Goal: Task Accomplishment & Management: Use online tool/utility

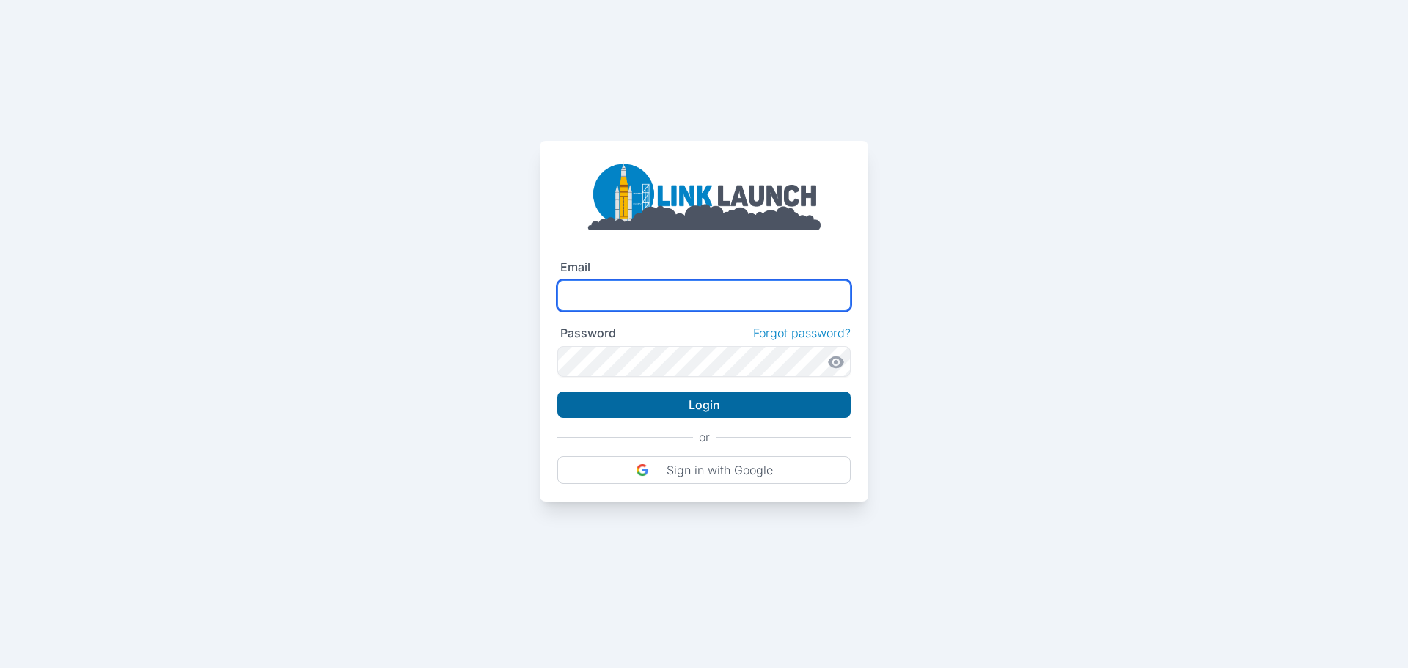
type input "**********"
click at [740, 409] on button "Login" at bounding box center [703, 405] width 293 height 26
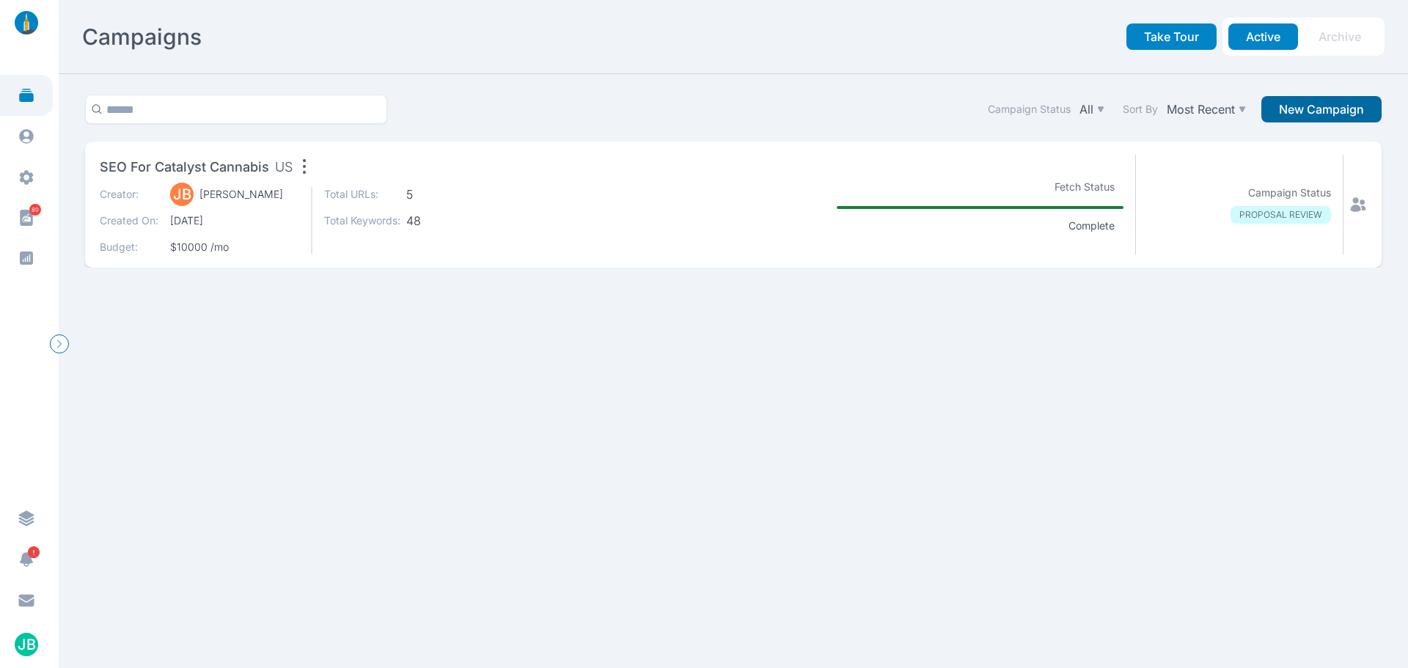
click at [1297, 104] on button "New Campaign" at bounding box center [1321, 109] width 120 height 26
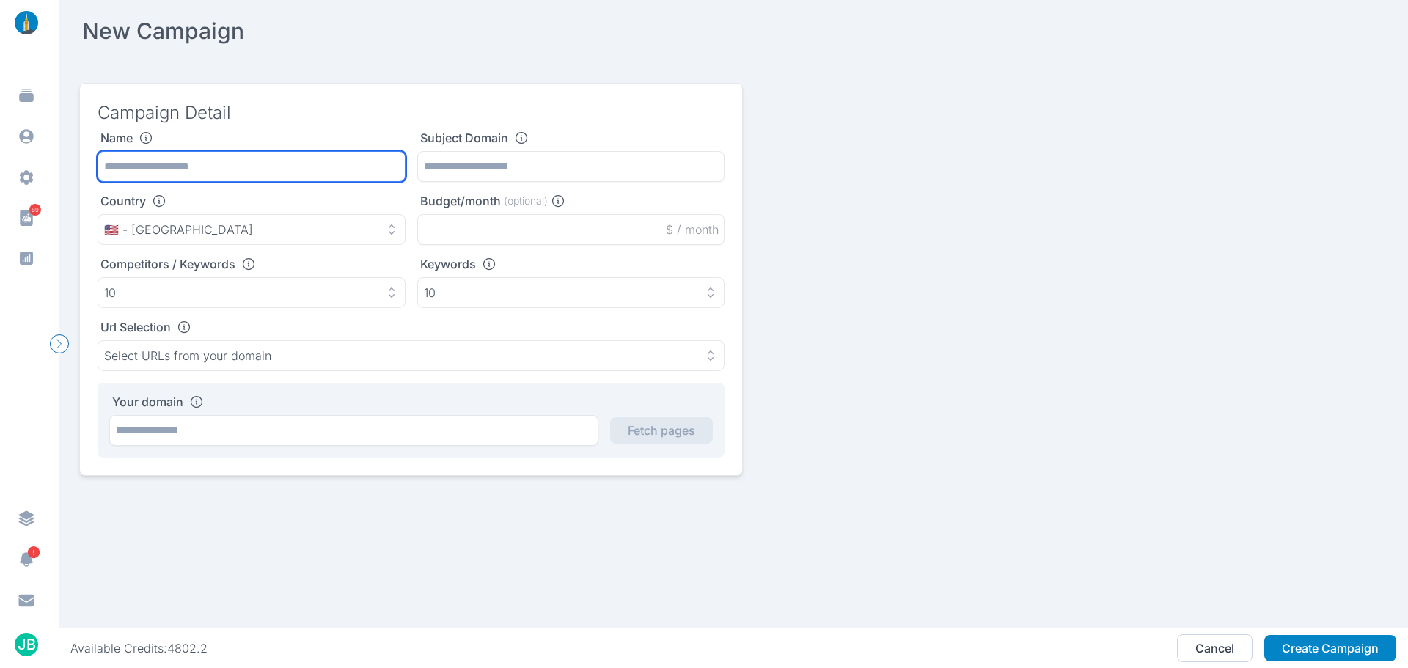
click at [304, 153] on input "text" at bounding box center [252, 166] width 308 height 31
type input "**********"
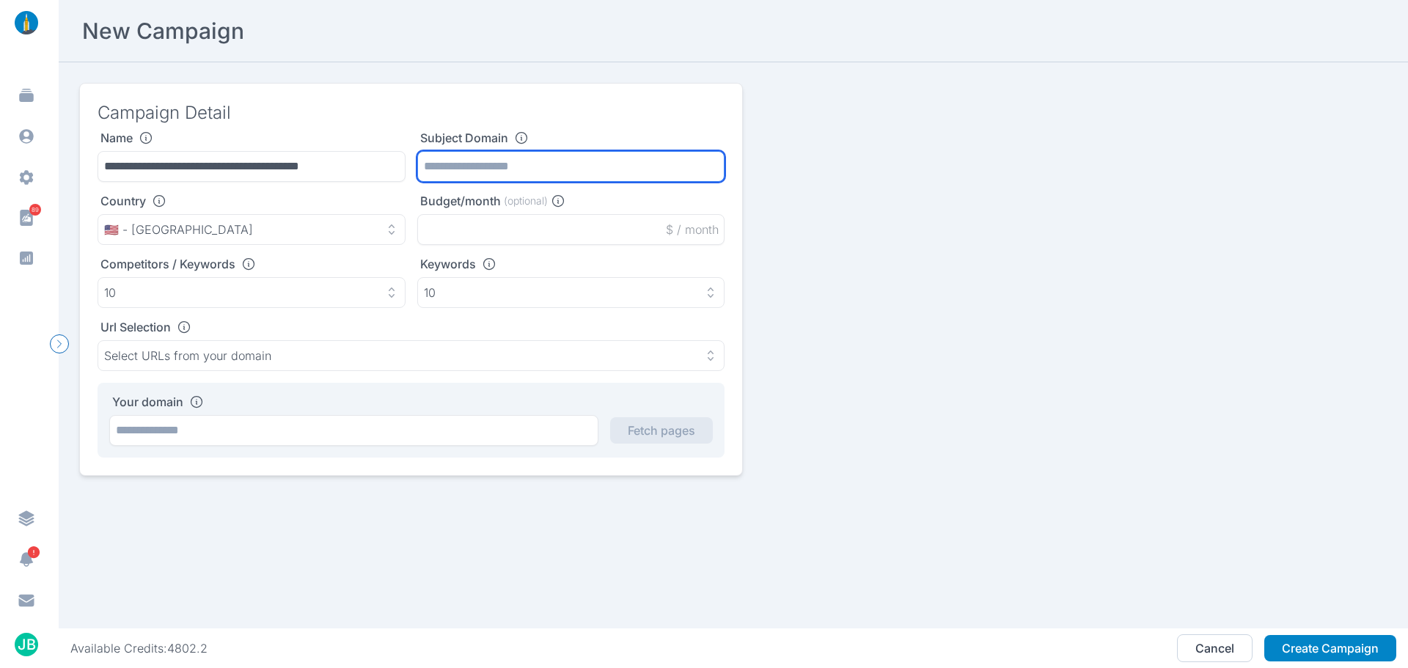
click at [534, 171] on input "text" at bounding box center [571, 166] width 308 height 31
paste input "**********"
type input "**********"
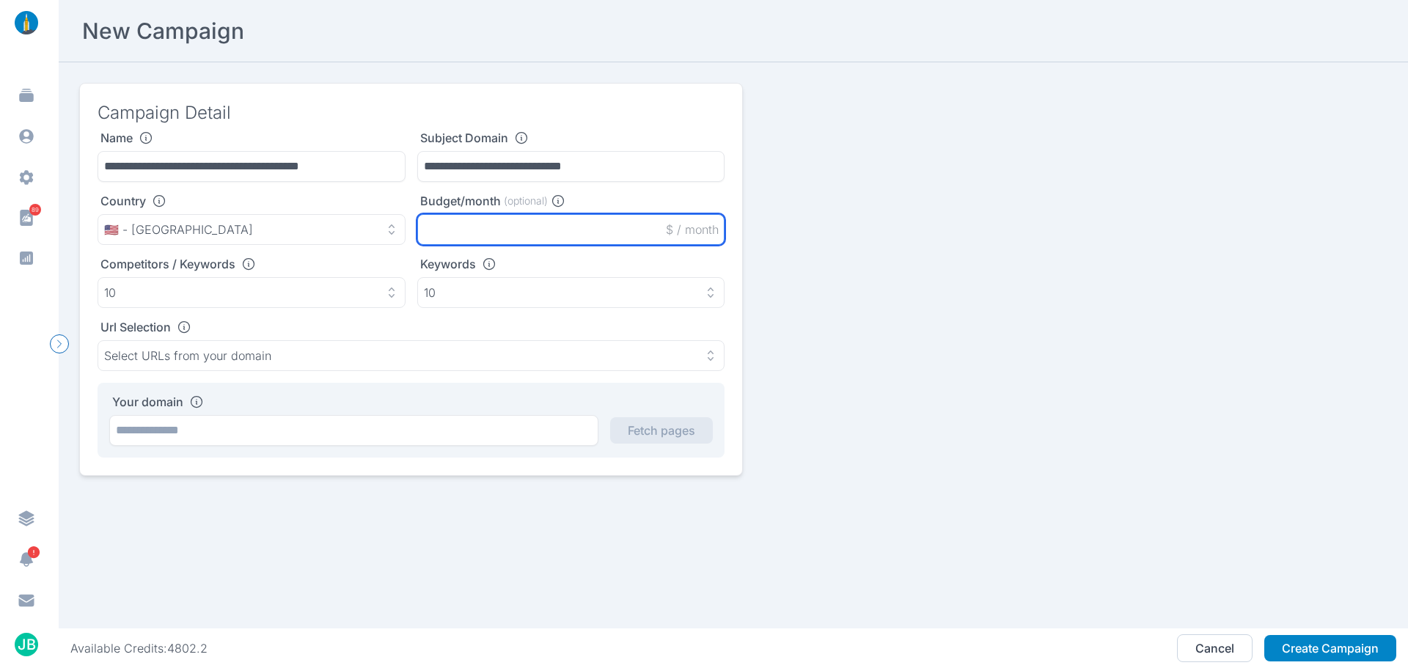
click at [425, 227] on input "text" at bounding box center [571, 229] width 308 height 31
type input "*****"
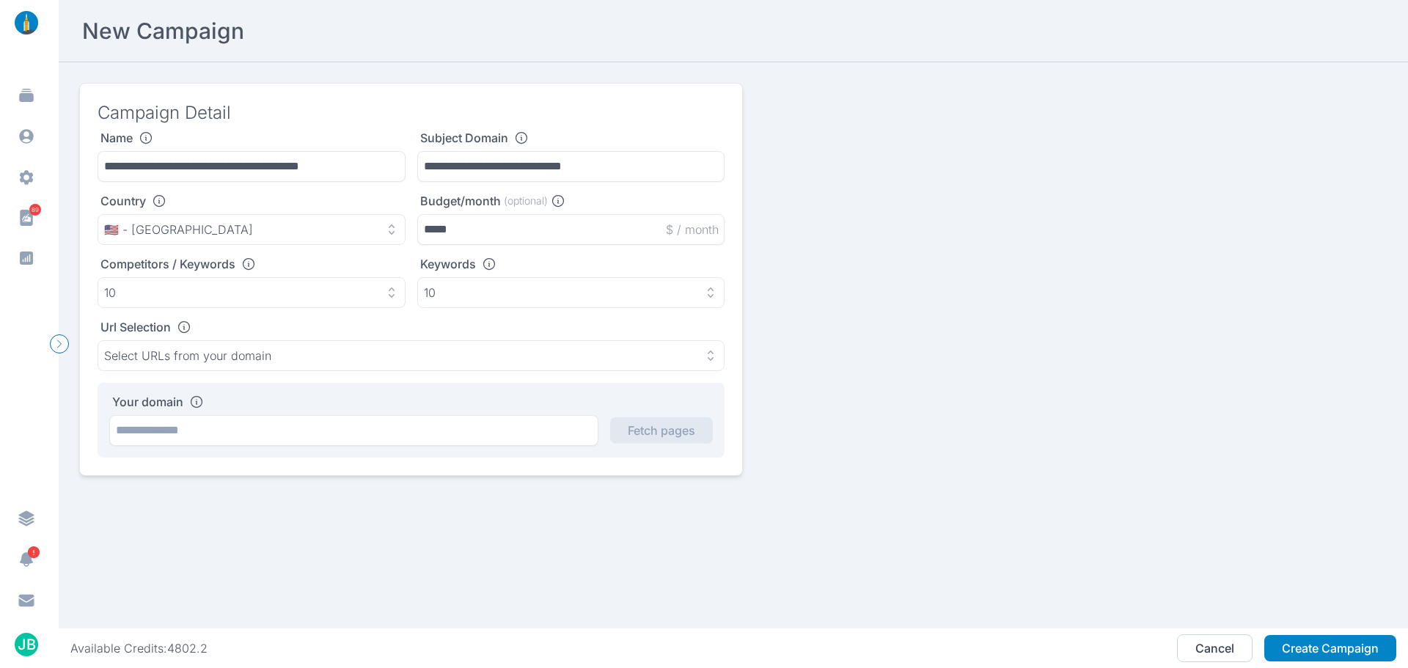
click at [376, 451] on div "Your domain Fetch pages" at bounding box center [411, 420] width 627 height 75
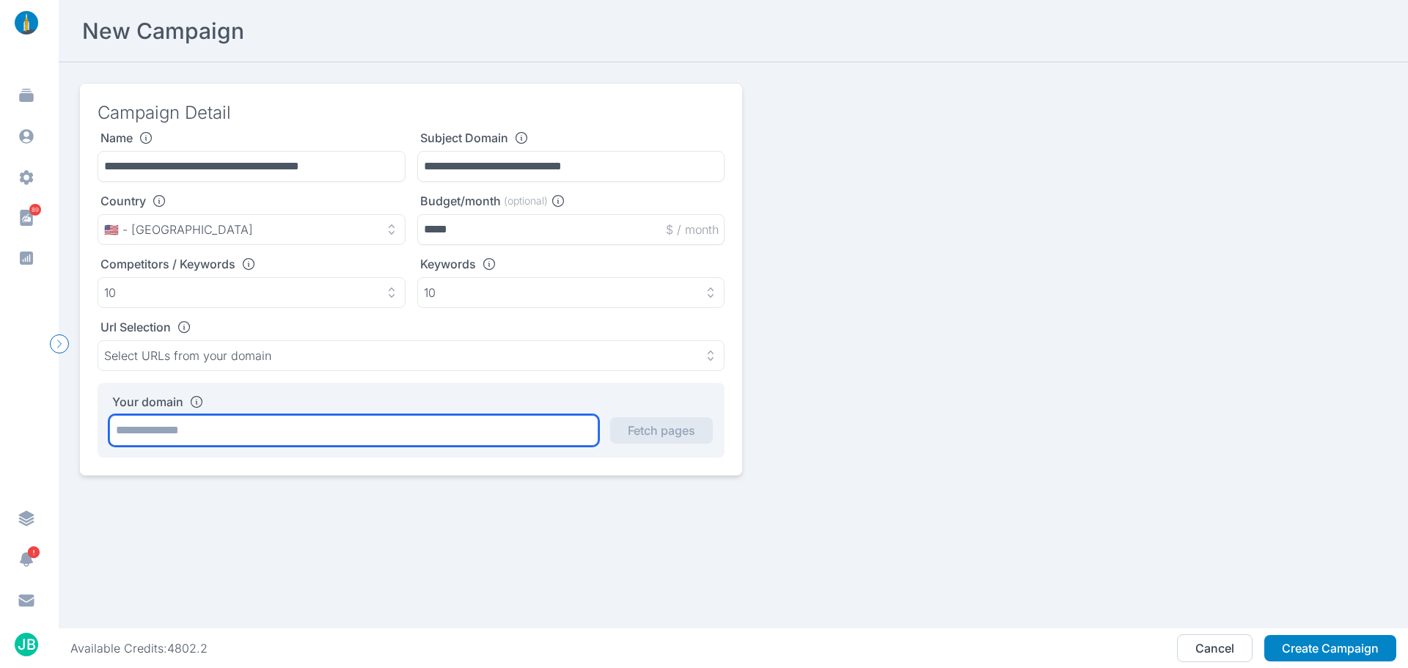
click at [324, 422] on input "text" at bounding box center [353, 430] width 489 height 31
paste input "**********"
type input "**********"
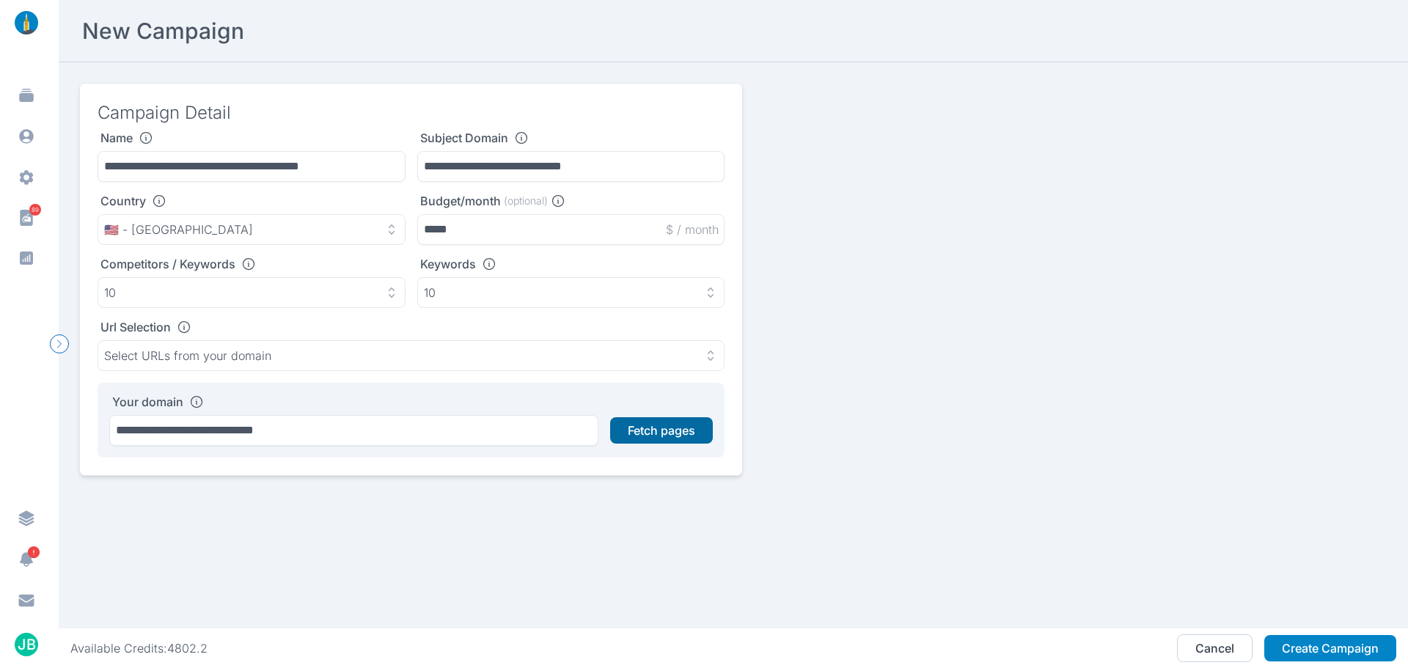
click at [672, 437] on button "Fetch pages" at bounding box center [661, 430] width 103 height 26
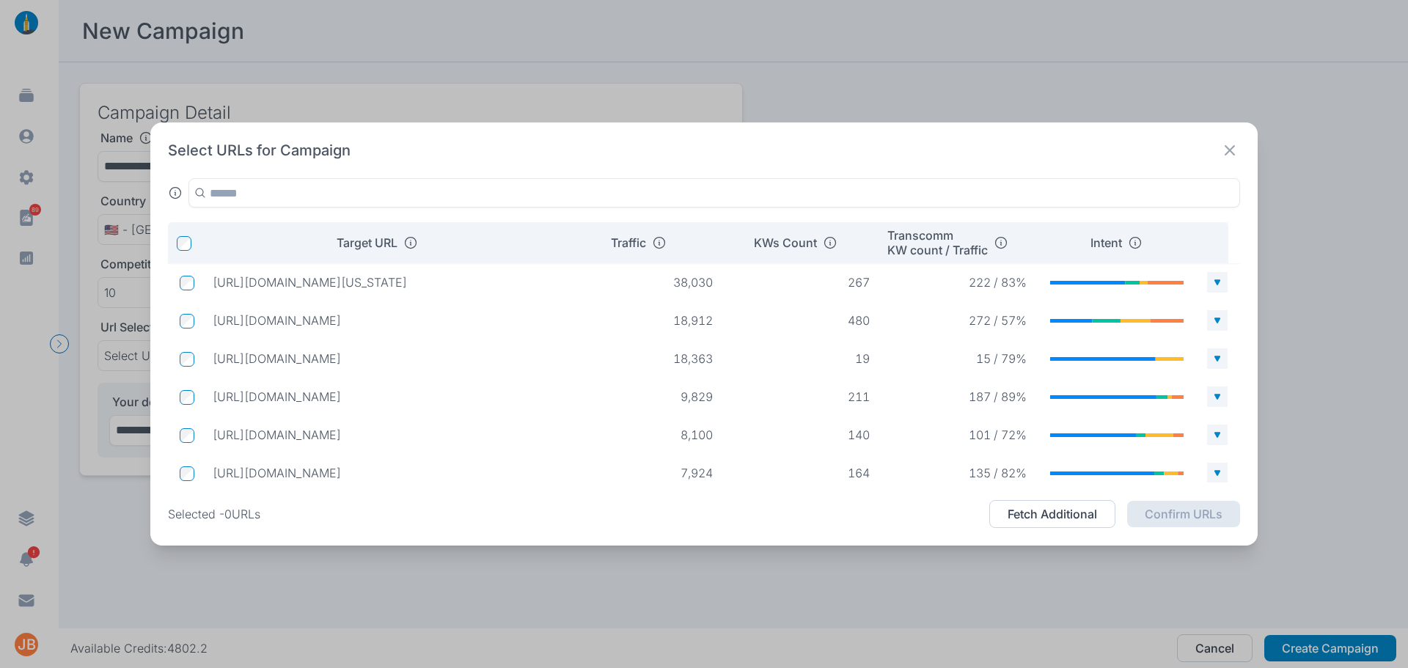
click at [499, 282] on p "[URL][DOMAIN_NAME][US_STATE]" at bounding box center [384, 282] width 343 height 15
drag, startPoint x: 562, startPoint y: 244, endPoint x: 581, endPoint y: 244, distance: 19.1
click at [581, 244] on tr "Target URL Traffic KWs Count Transcomm KW count / Traffic Intent" at bounding box center [704, 242] width 1072 height 41
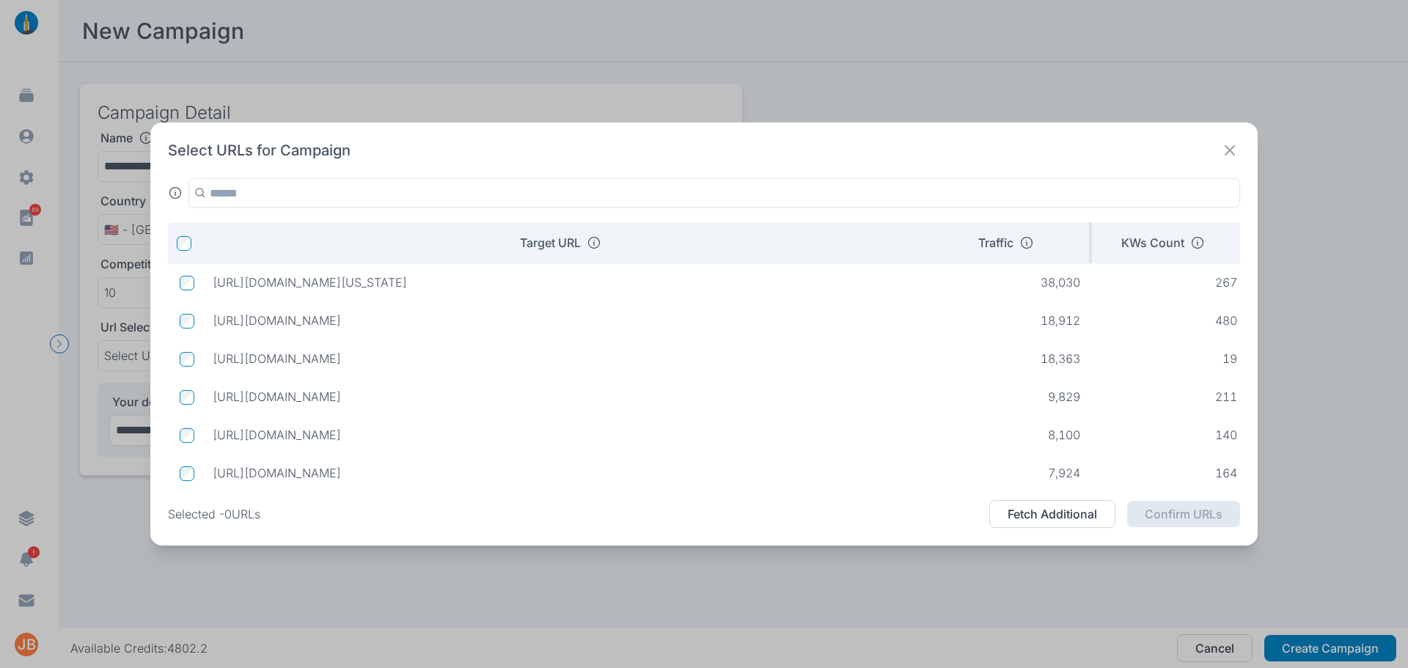
drag, startPoint x: 566, startPoint y: 246, endPoint x: 971, endPoint y: 239, distance: 404.8
click at [971, 239] on tr "Target URL Traffic KWs Count Transcomm KW count / Traffic Intent" at bounding box center [882, 242] width 1428 height 41
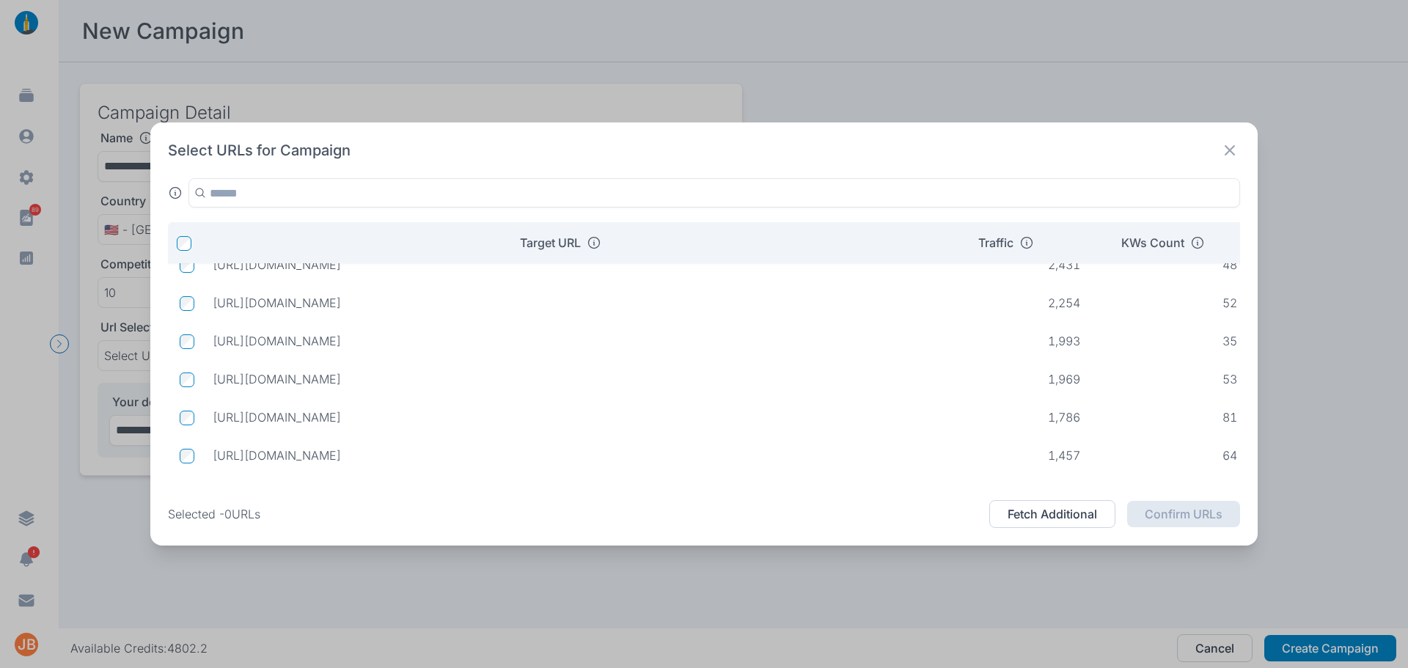
drag, startPoint x: 213, startPoint y: 414, endPoint x: 473, endPoint y: 416, distance: 260.3
click at [472, 416] on p "[URL][DOMAIN_NAME]" at bounding box center [568, 417] width 711 height 15
copy p "[URL][DOMAIN_NAME]"
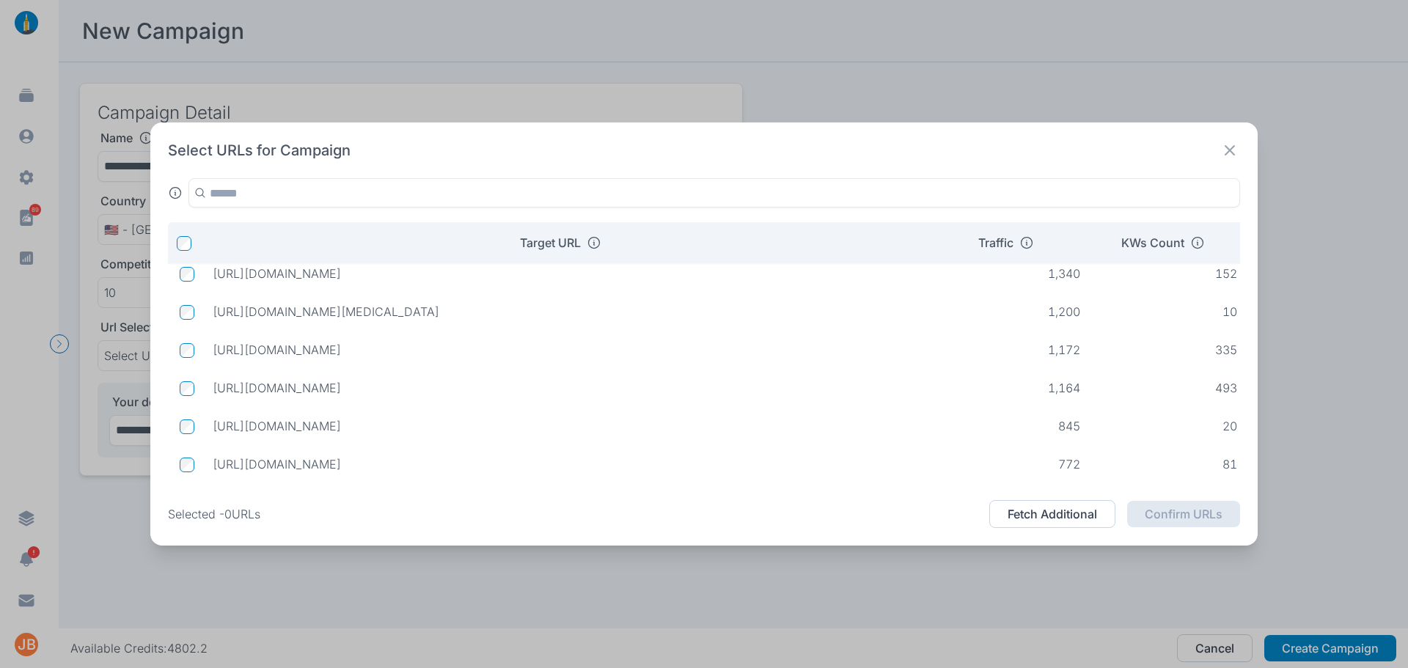
drag, startPoint x: 653, startPoint y: 310, endPoint x: 210, endPoint y: 318, distance: 443.0
click at [210, 318] on td "[URL][DOMAIN_NAME][MEDICAL_DATA]" at bounding box center [568, 311] width 734 height 26
copy p "[URL][DOMAIN_NAME][MEDICAL_DATA]"
drag, startPoint x: 664, startPoint y: 350, endPoint x: 211, endPoint y: 356, distance: 453.2
click at [211, 356] on td "[URL][DOMAIN_NAME]" at bounding box center [568, 350] width 734 height 26
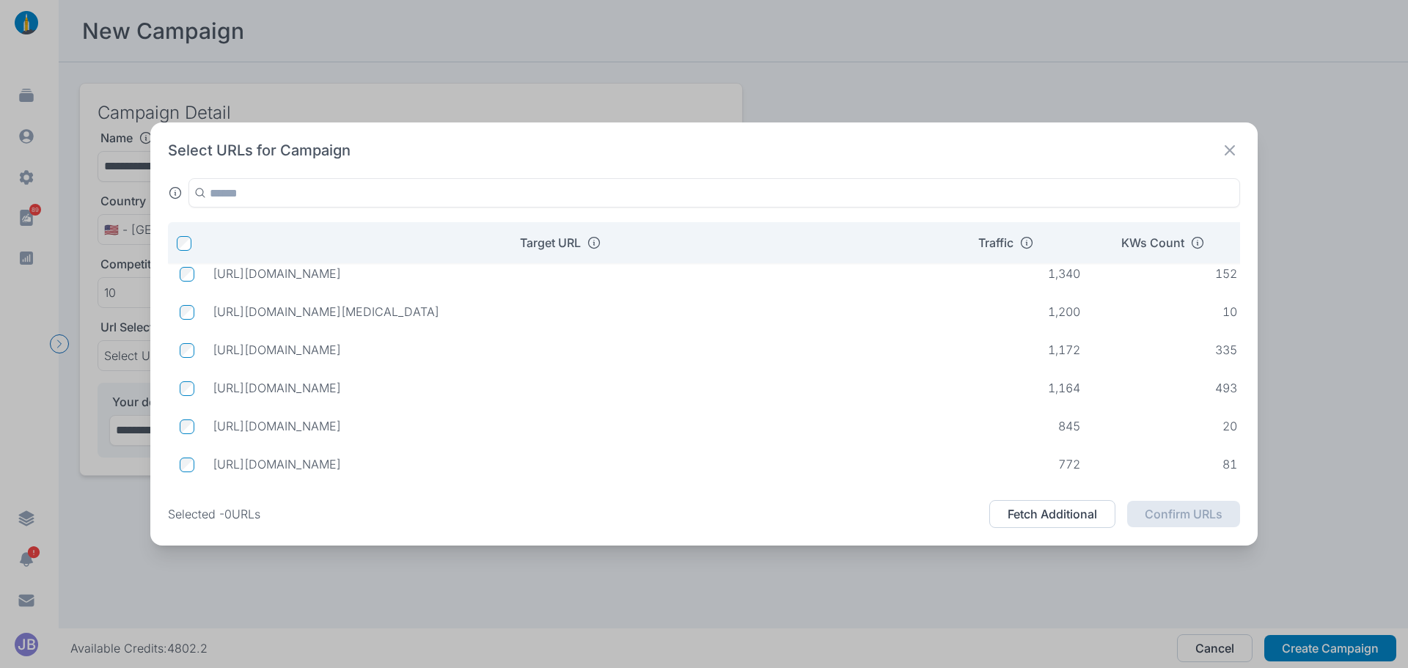
copy p "[URL][DOMAIN_NAME]"
drag, startPoint x: 557, startPoint y: 397, endPoint x: 212, endPoint y: 393, distance: 345.4
click at [213, 393] on p "[URL][DOMAIN_NAME]" at bounding box center [568, 393] width 711 height 15
copy p "[URL][DOMAIN_NAME]"
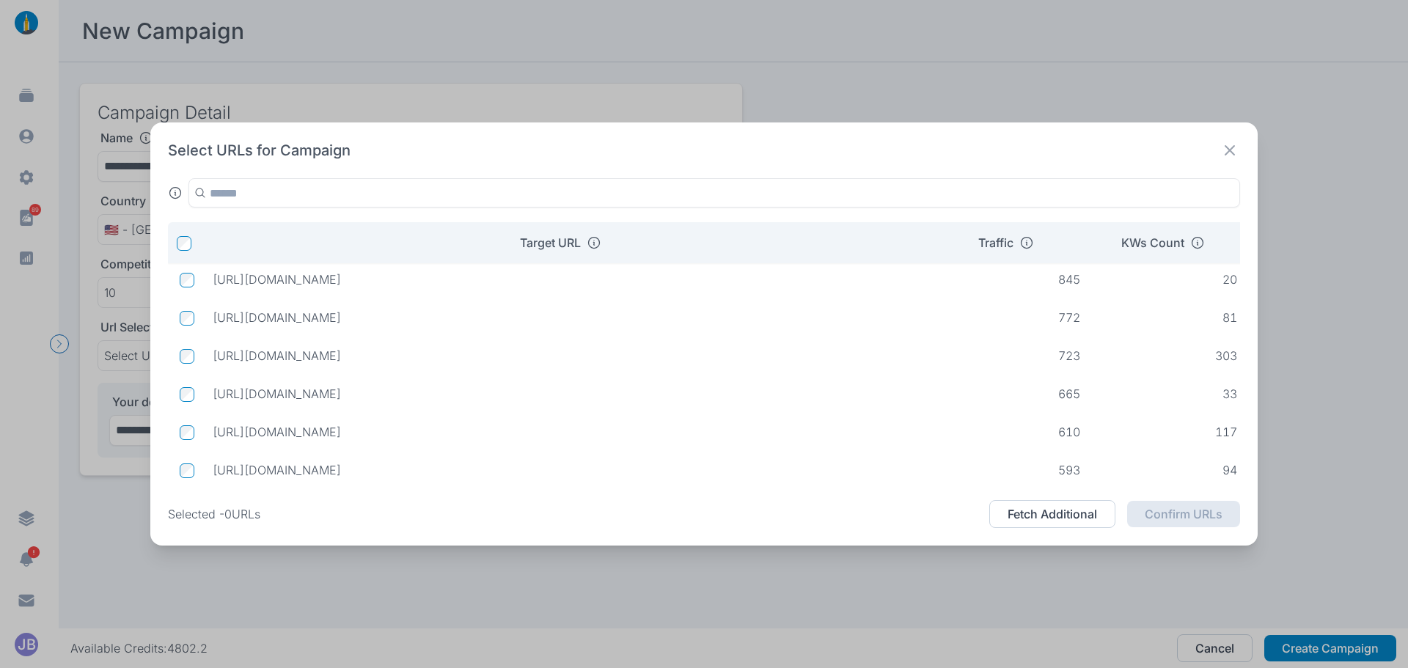
drag, startPoint x: 541, startPoint y: 427, endPoint x: 213, endPoint y: 436, distance: 327.9
click at [213, 436] on p "[URL][DOMAIN_NAME]" at bounding box center [568, 432] width 711 height 15
copy p "[URL][DOMAIN_NAME]"
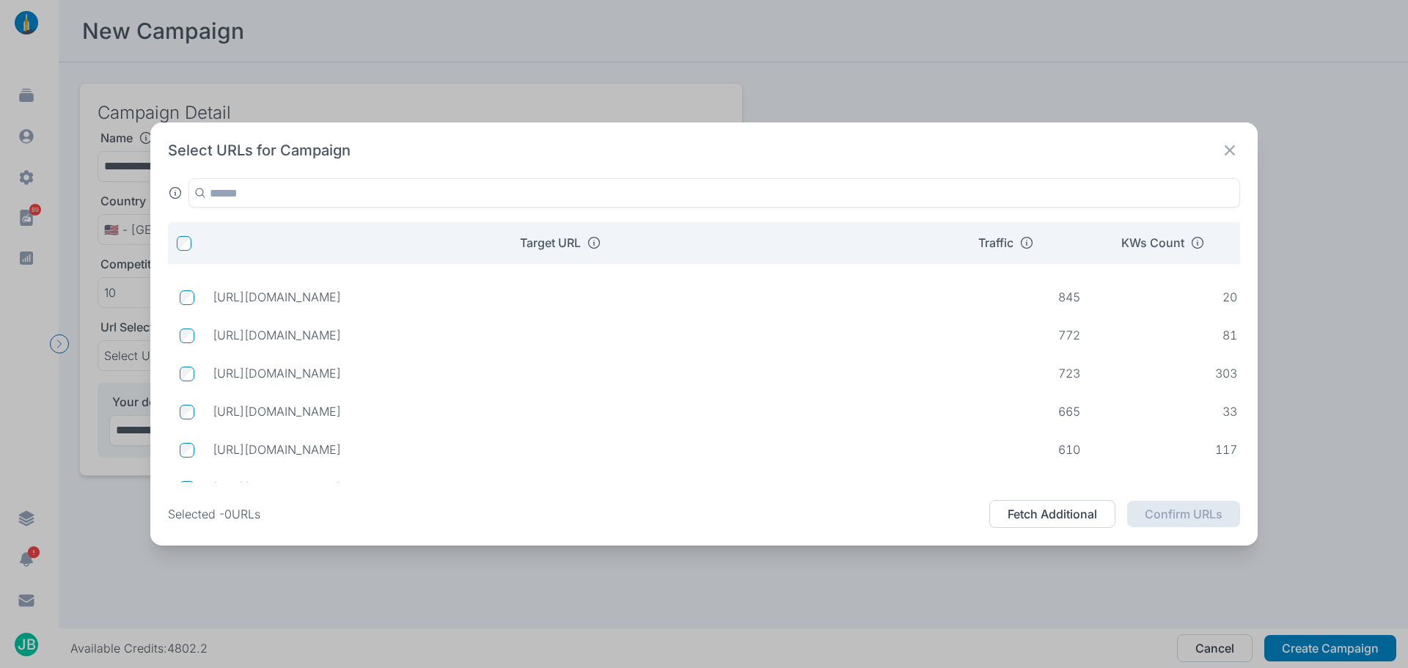
scroll to position [801, 0]
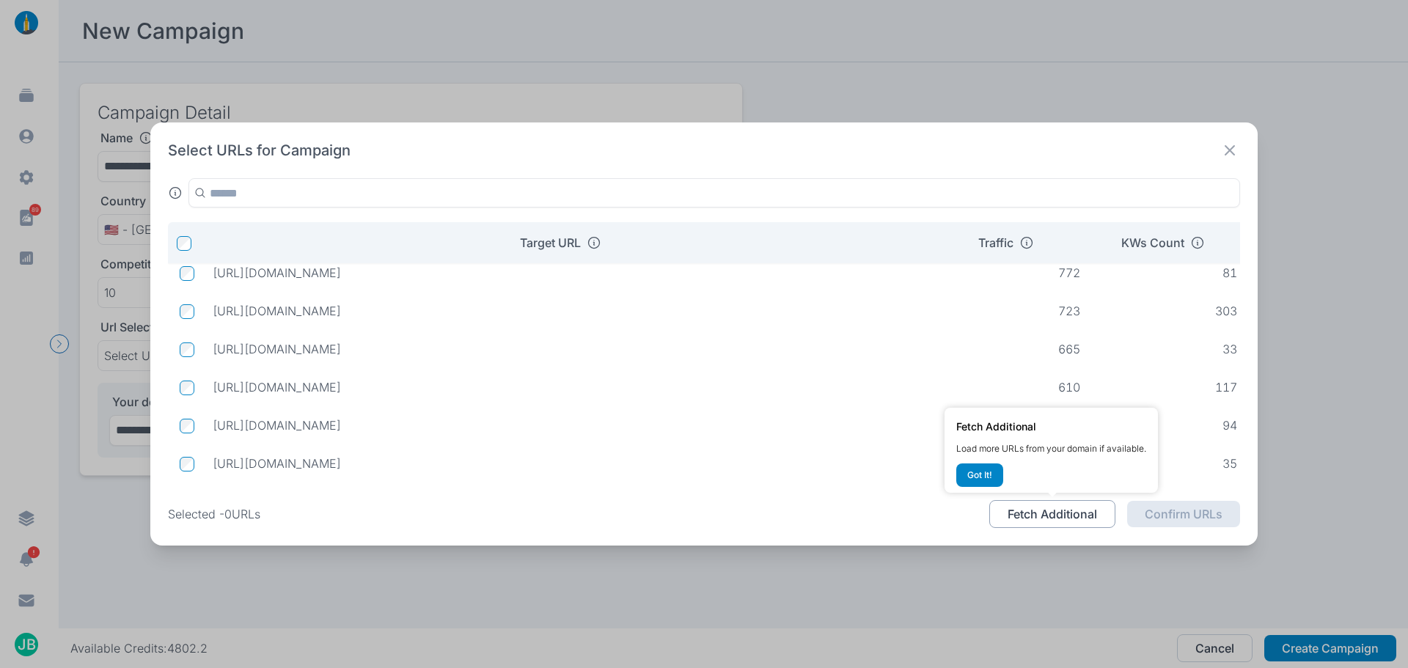
click at [1090, 513] on button "Fetch Additional" at bounding box center [1052, 514] width 126 height 28
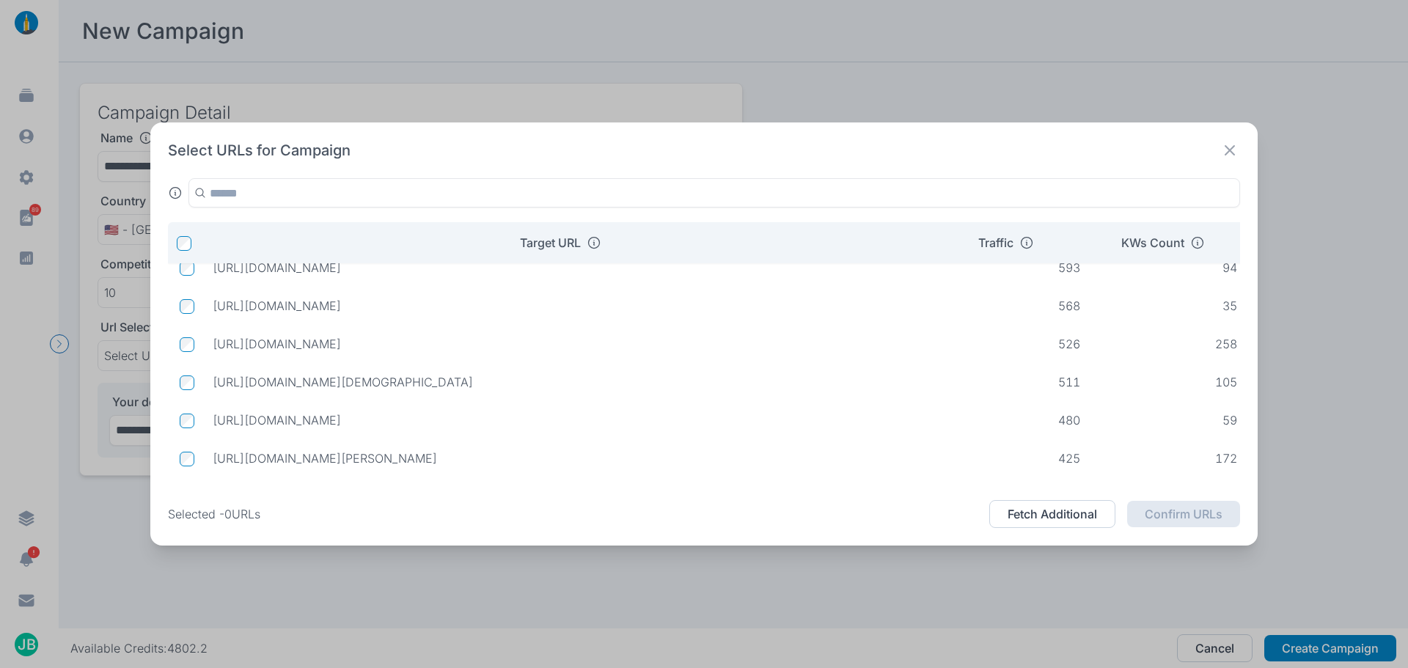
scroll to position [986, 0]
click at [194, 345] on td at bounding box center [184, 347] width 33 height 28
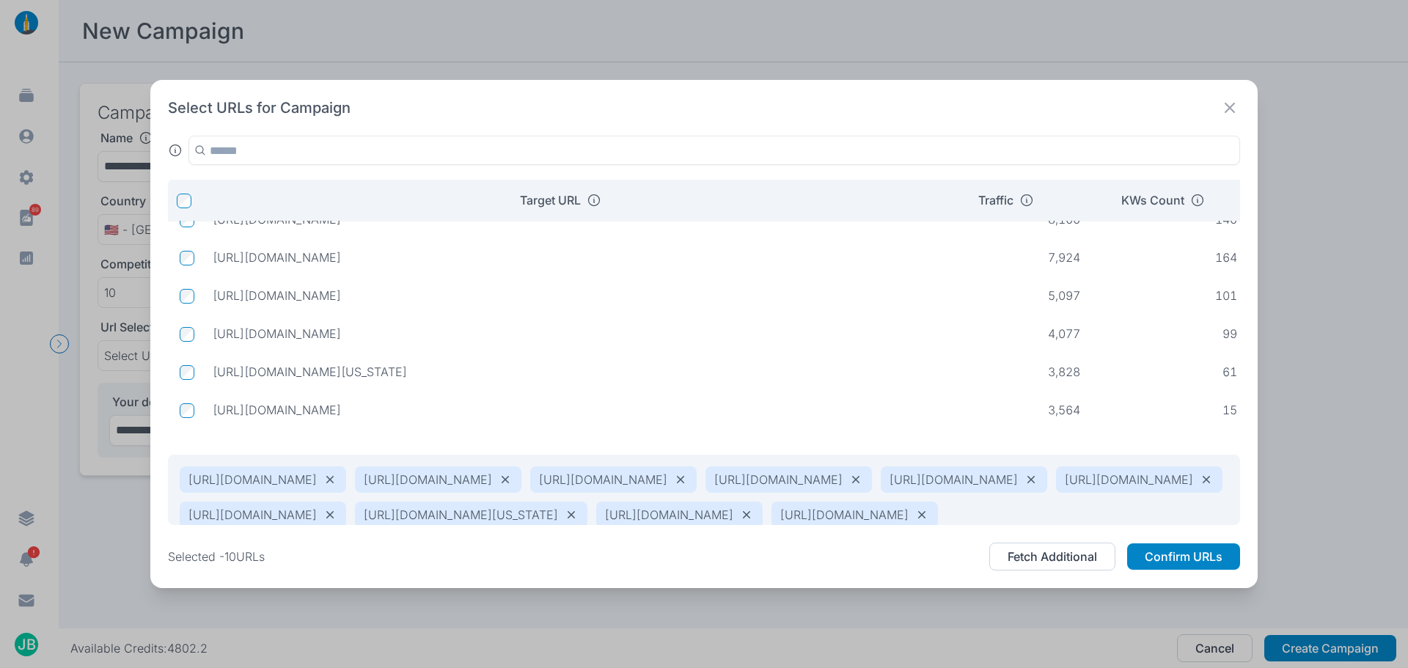
scroll to position [0, 0]
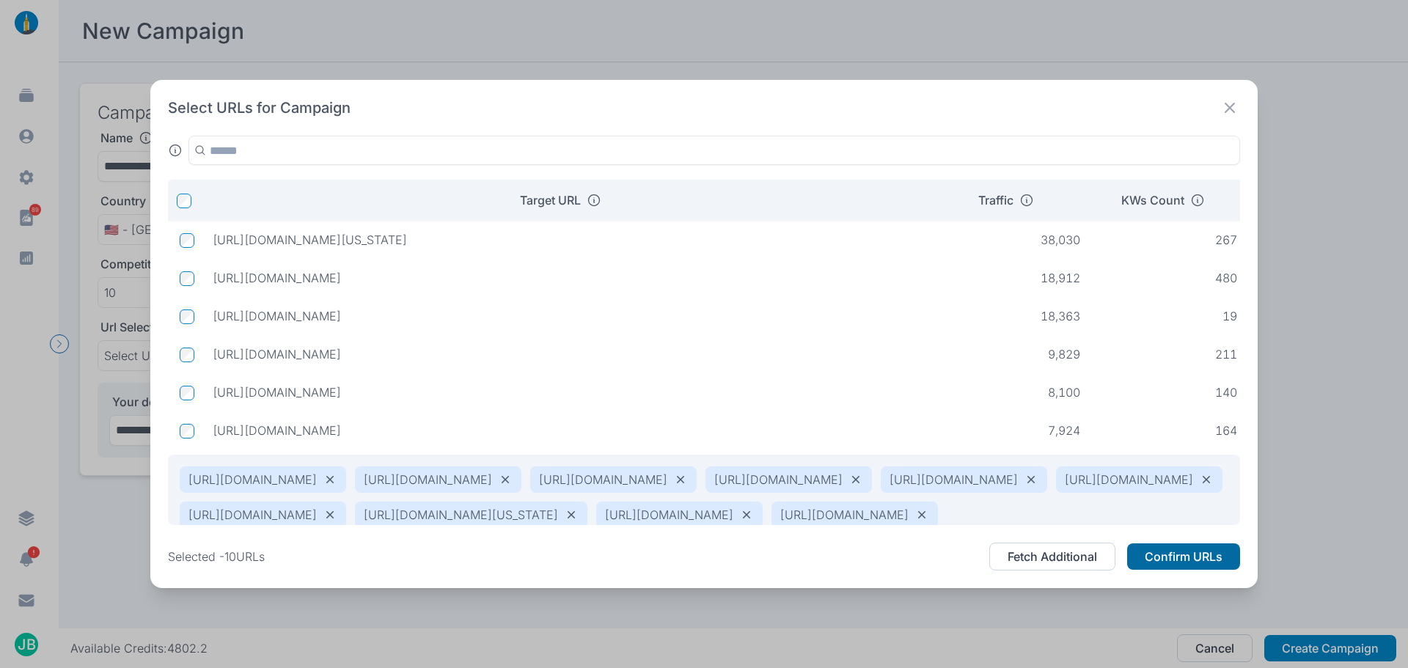
click at [1172, 553] on button "Confirm URLs" at bounding box center [1183, 556] width 113 height 26
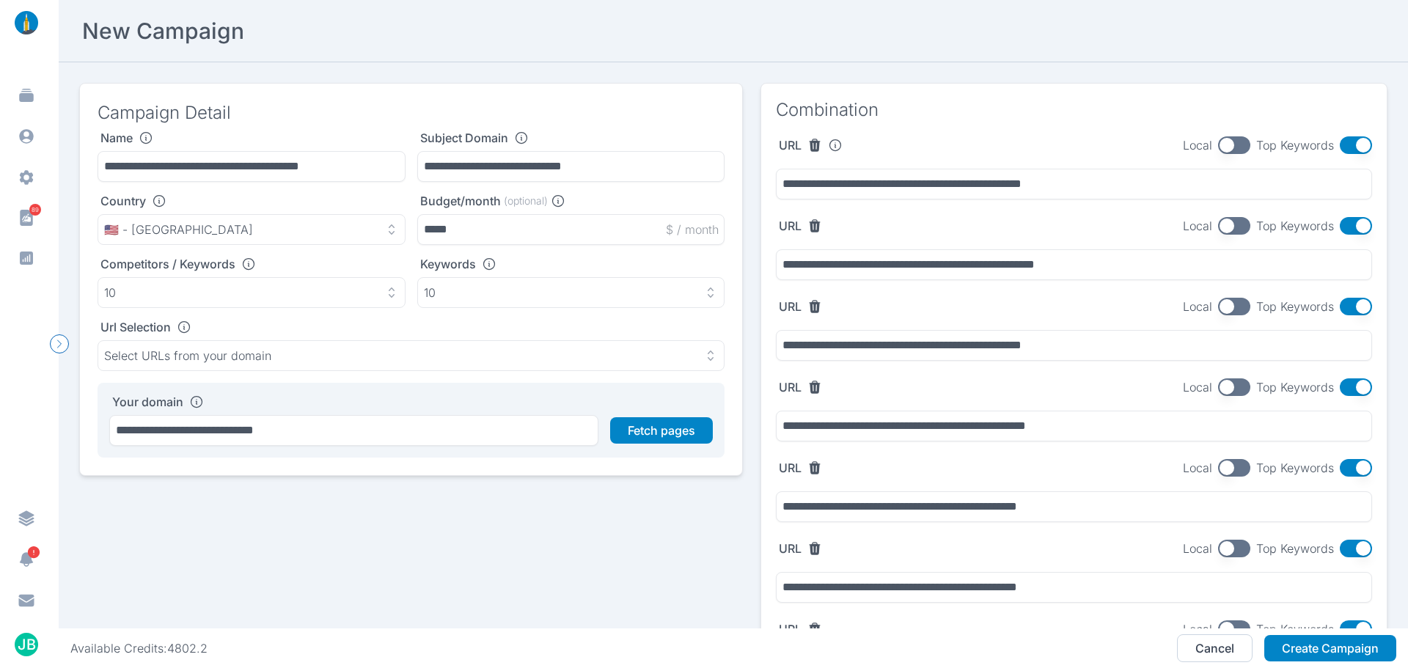
click at [1218, 140] on button "button" at bounding box center [1234, 145] width 32 height 18
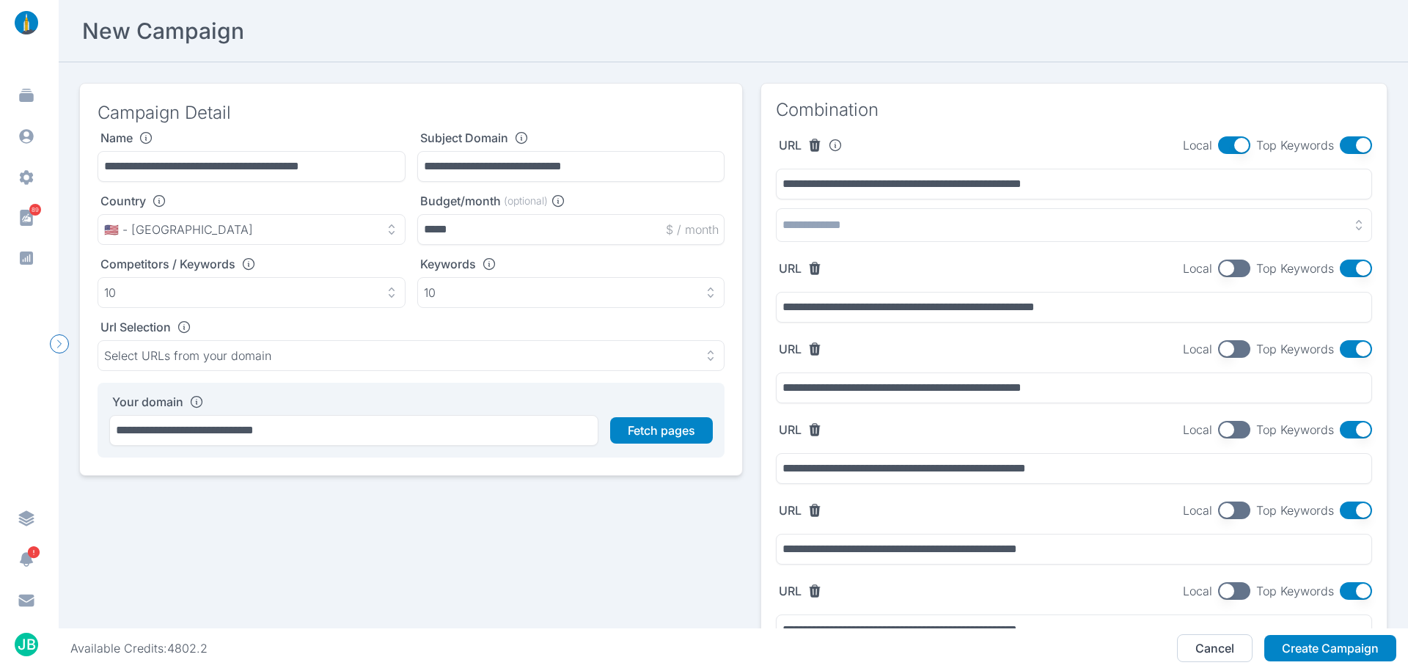
click at [1170, 222] on button "button" at bounding box center [1074, 225] width 596 height 34
click at [1342, 138] on button "button" at bounding box center [1356, 145] width 32 height 18
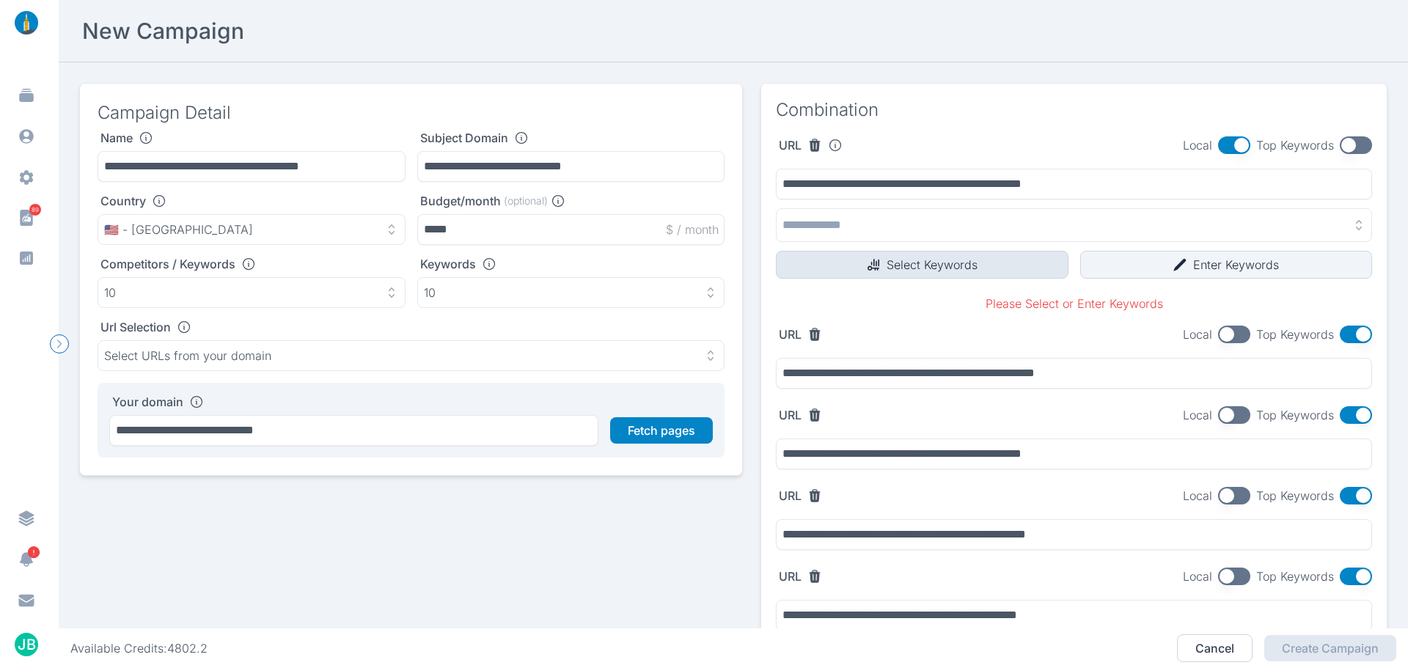
click at [967, 265] on button "Select Keywords" at bounding box center [922, 265] width 293 height 28
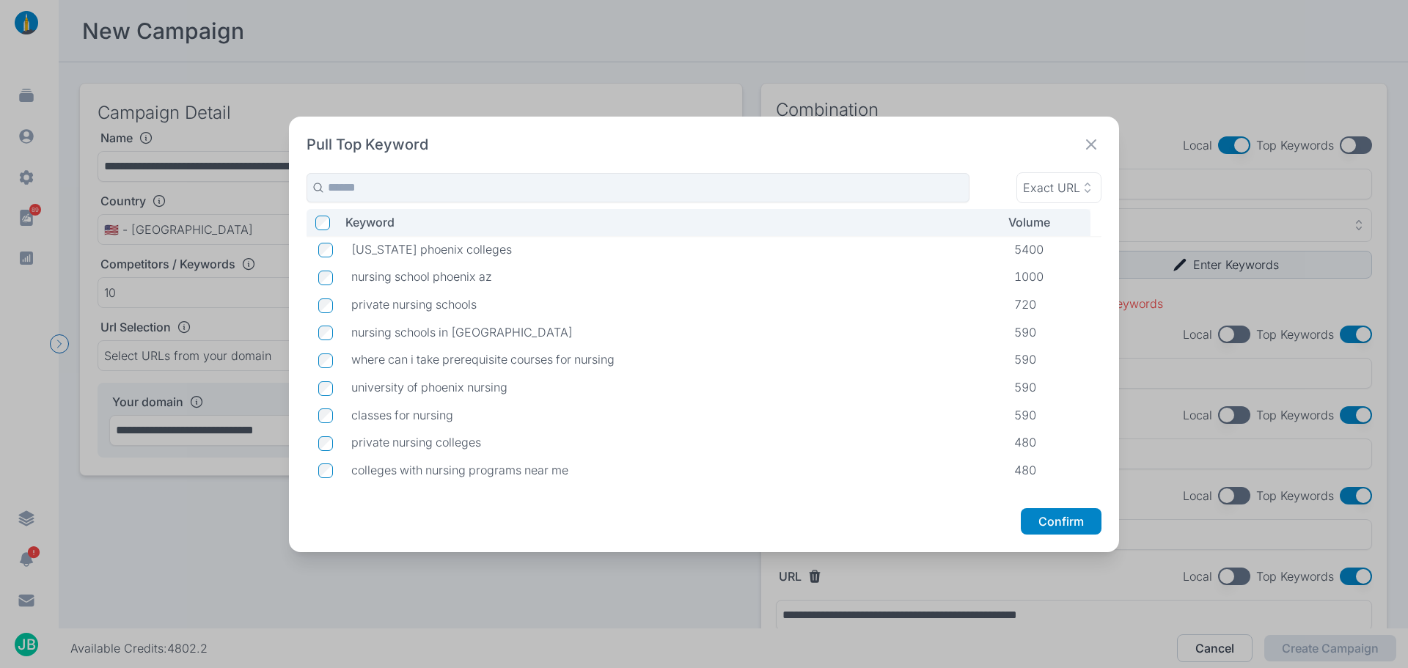
click at [1084, 137] on icon at bounding box center [1091, 144] width 21 height 21
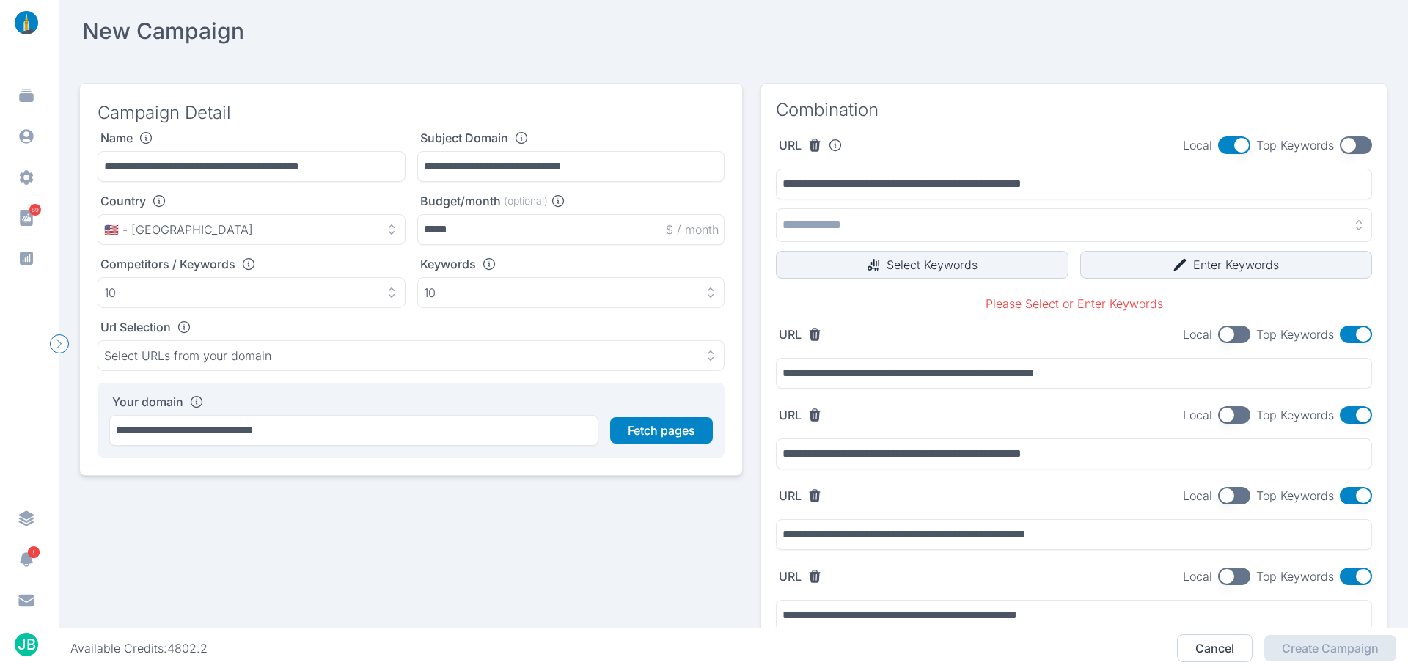
click at [1340, 146] on button "button" at bounding box center [1356, 145] width 32 height 18
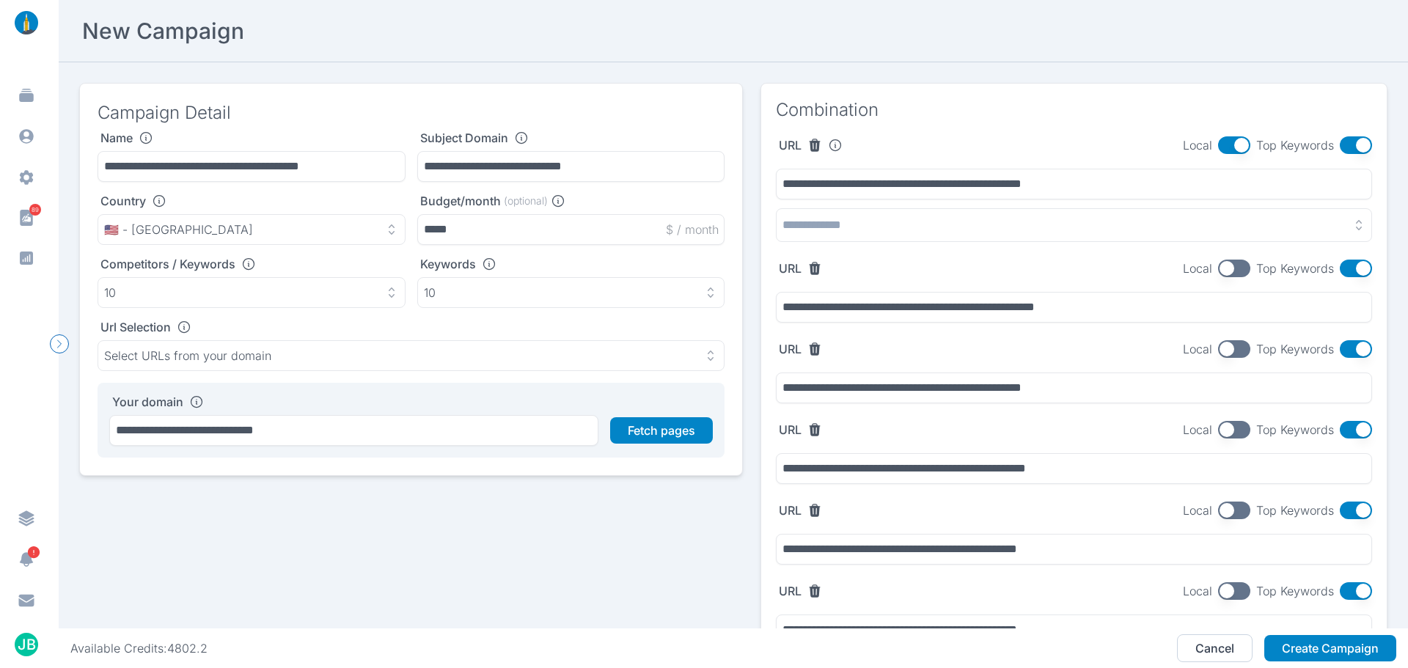
click at [1225, 267] on button "button" at bounding box center [1234, 269] width 32 height 18
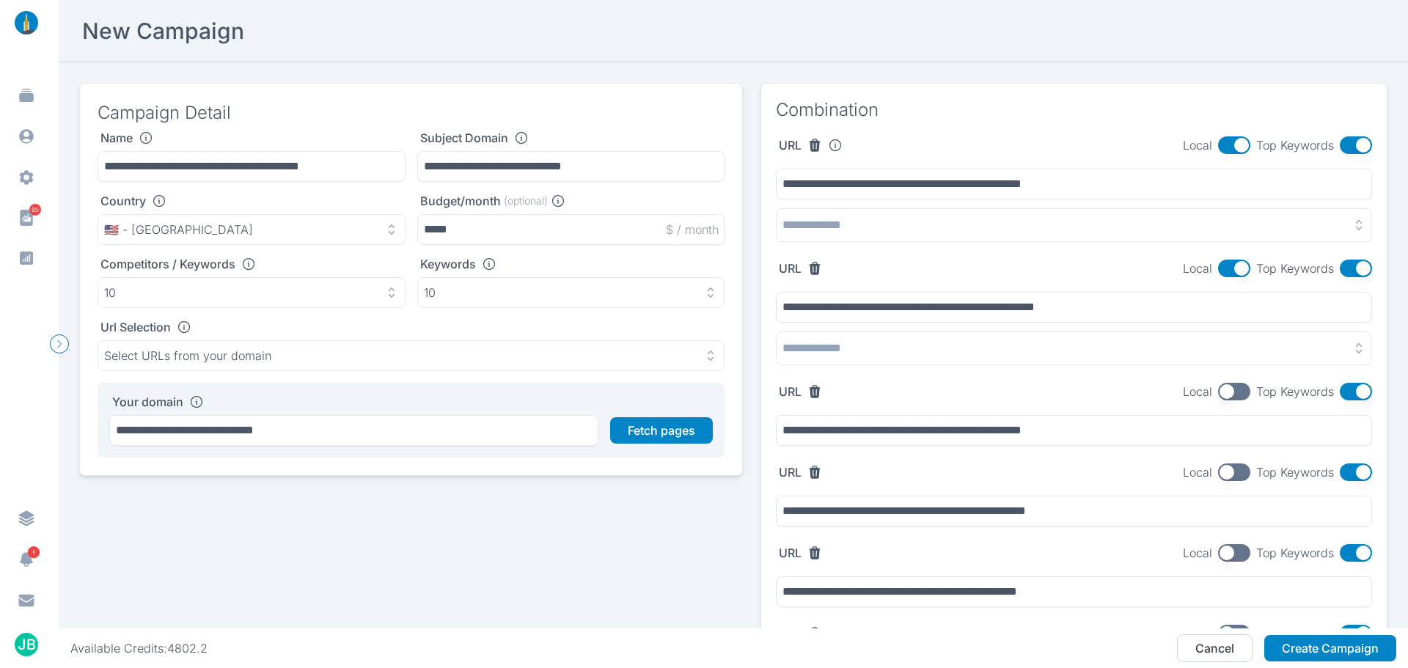
click at [1225, 389] on button "button" at bounding box center [1234, 392] width 32 height 18
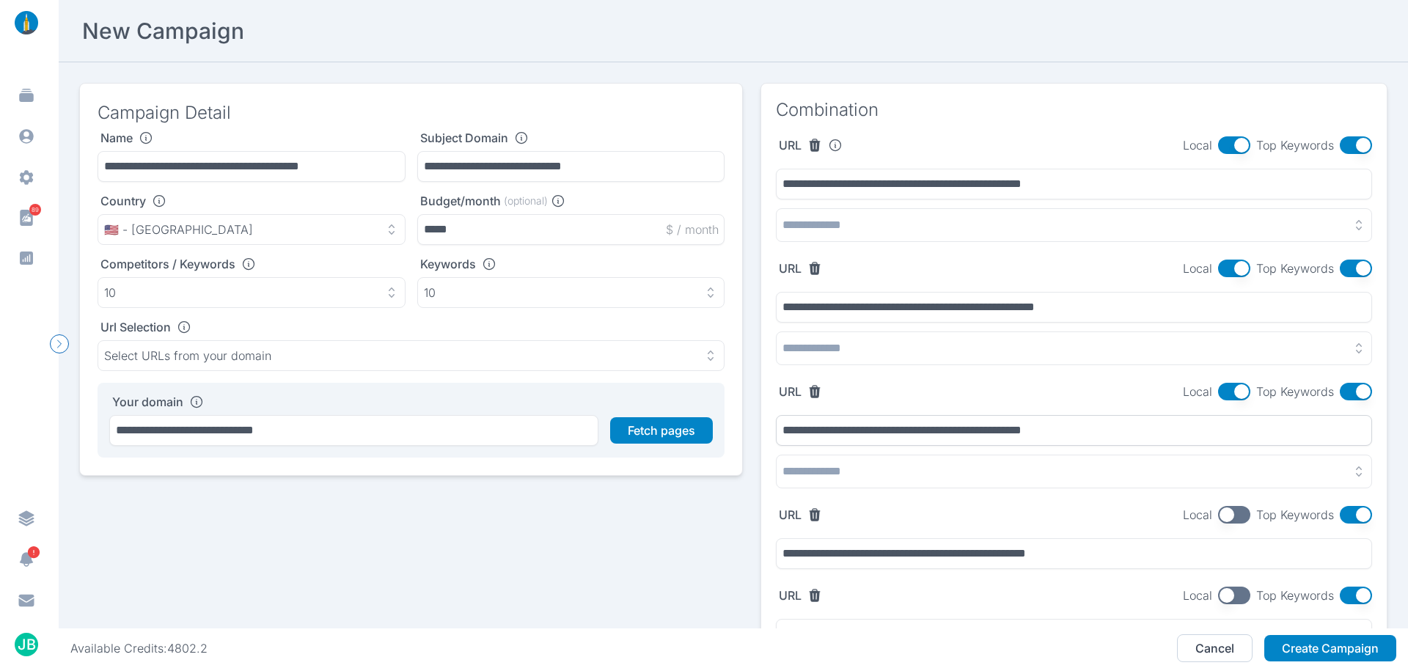
scroll to position [73, 0]
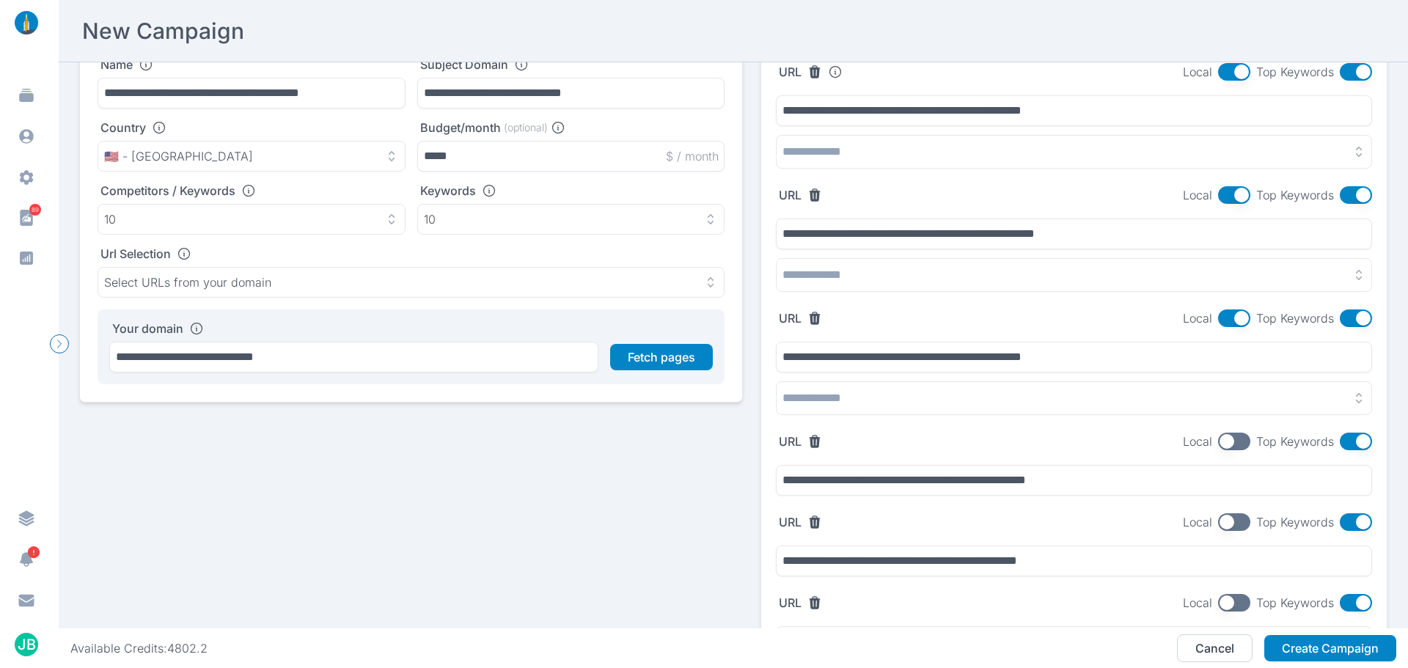
click at [1219, 436] on button "button" at bounding box center [1234, 442] width 32 height 18
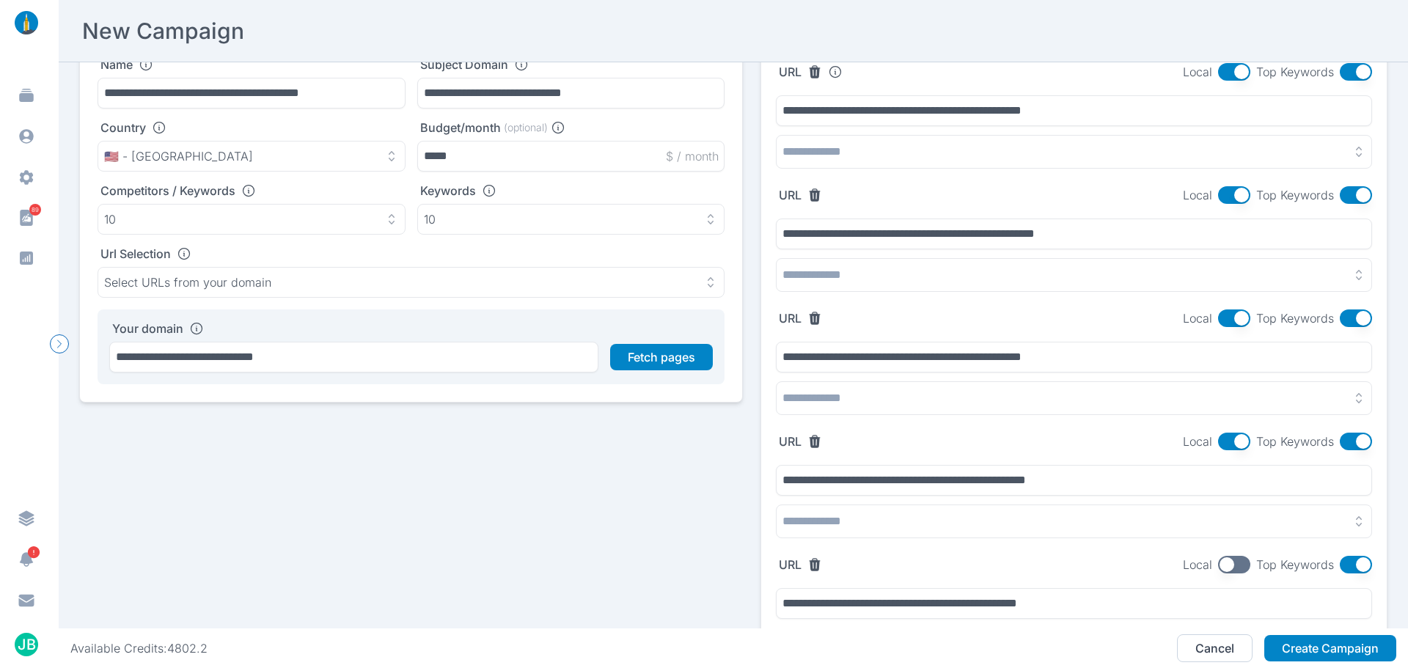
scroll to position [147, 0]
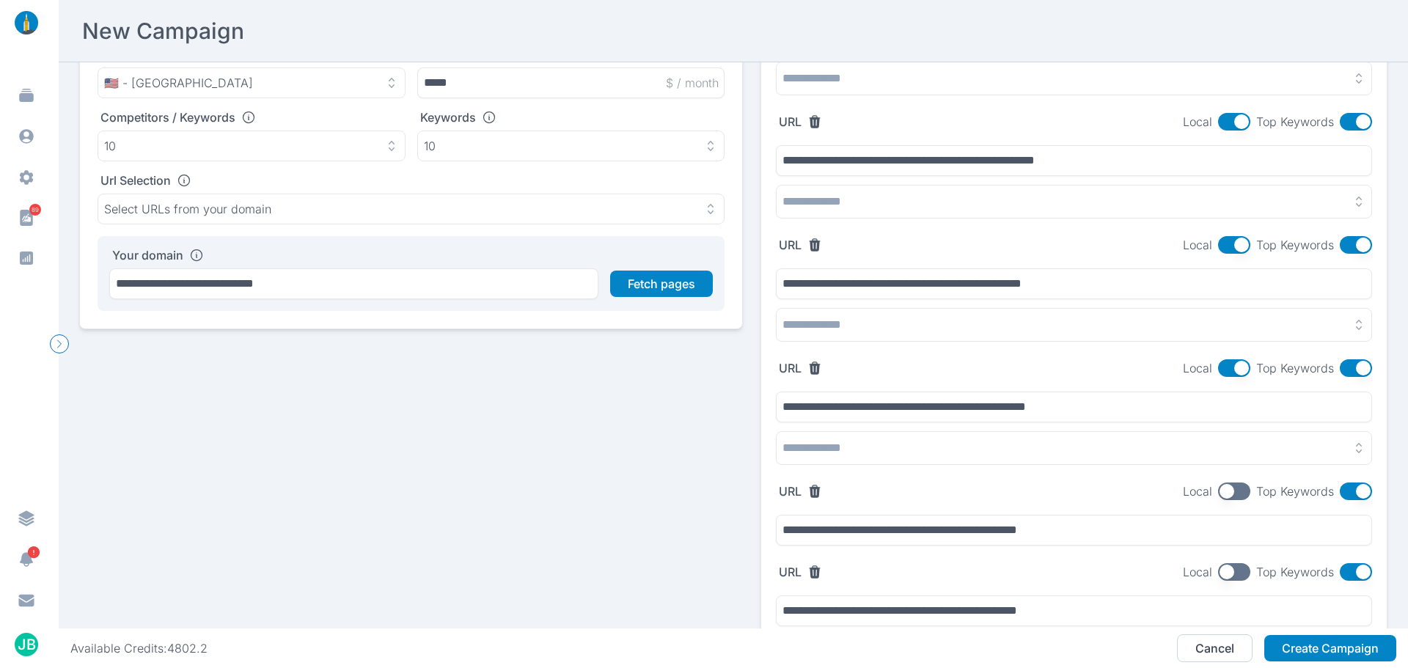
click at [1228, 485] on button "button" at bounding box center [1234, 492] width 32 height 18
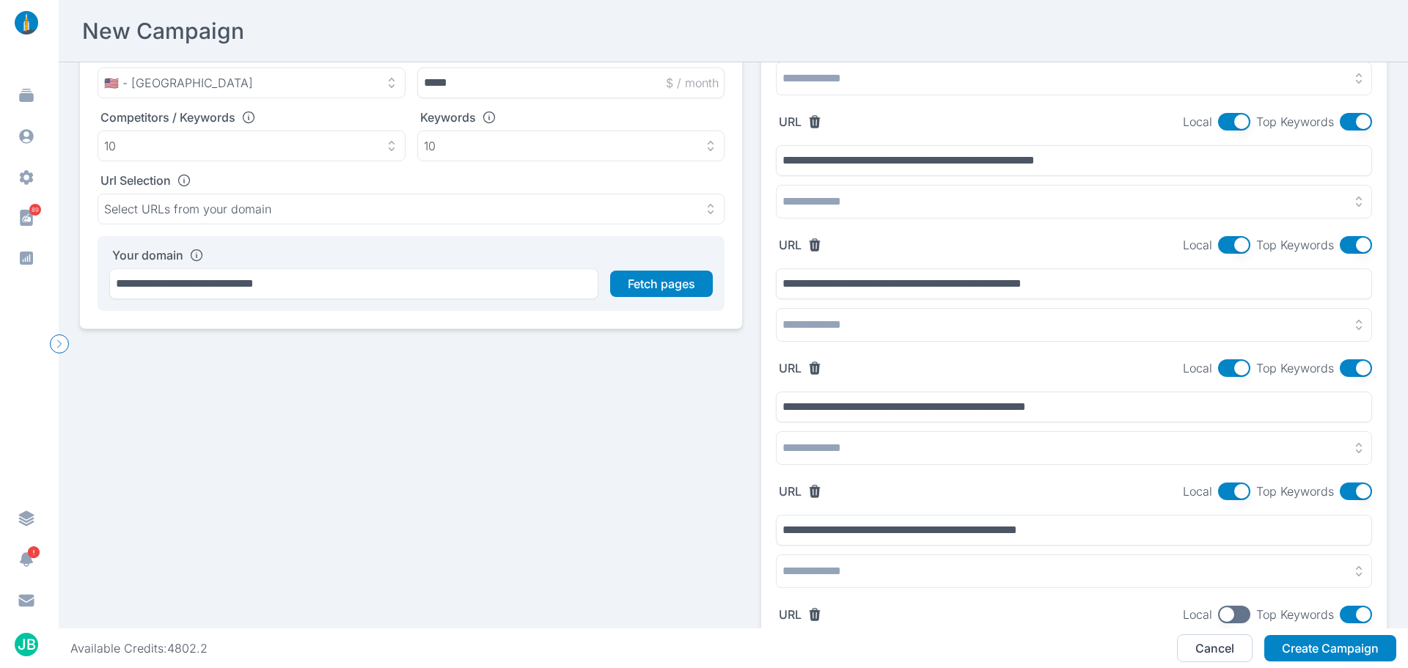
scroll to position [293, 0]
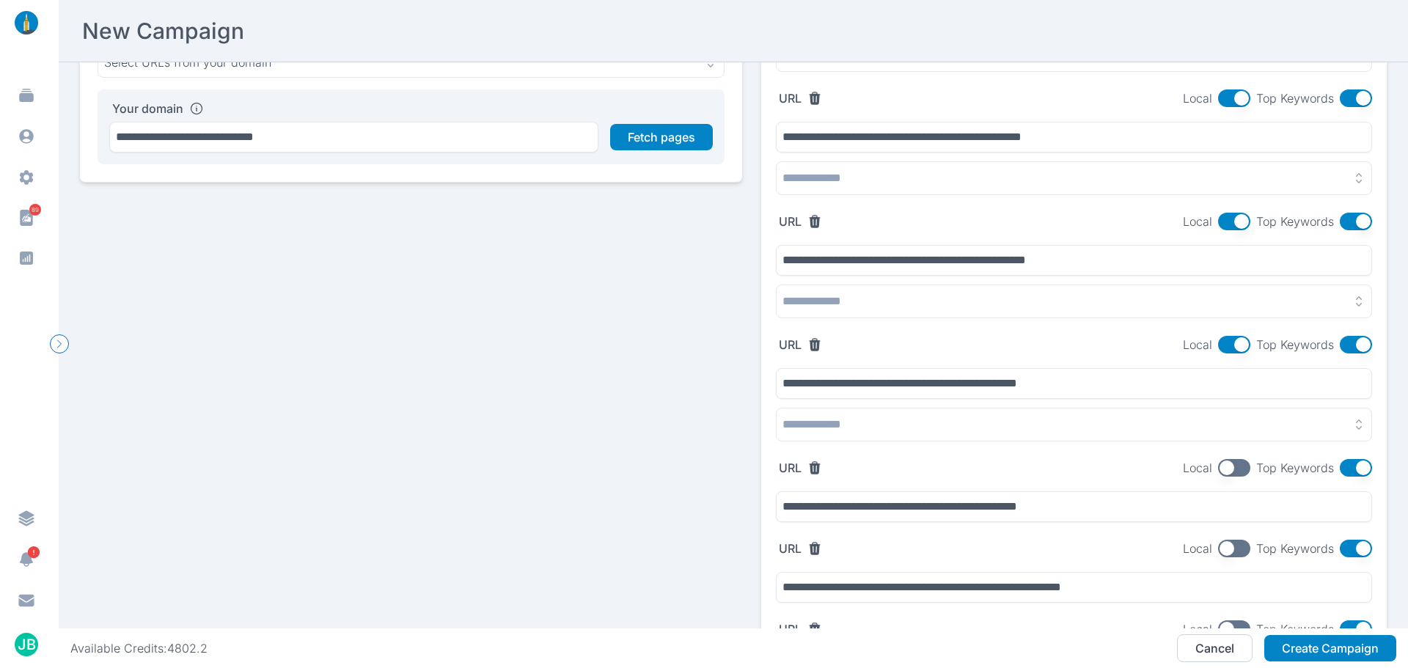
click at [1220, 466] on button "button" at bounding box center [1234, 468] width 32 height 18
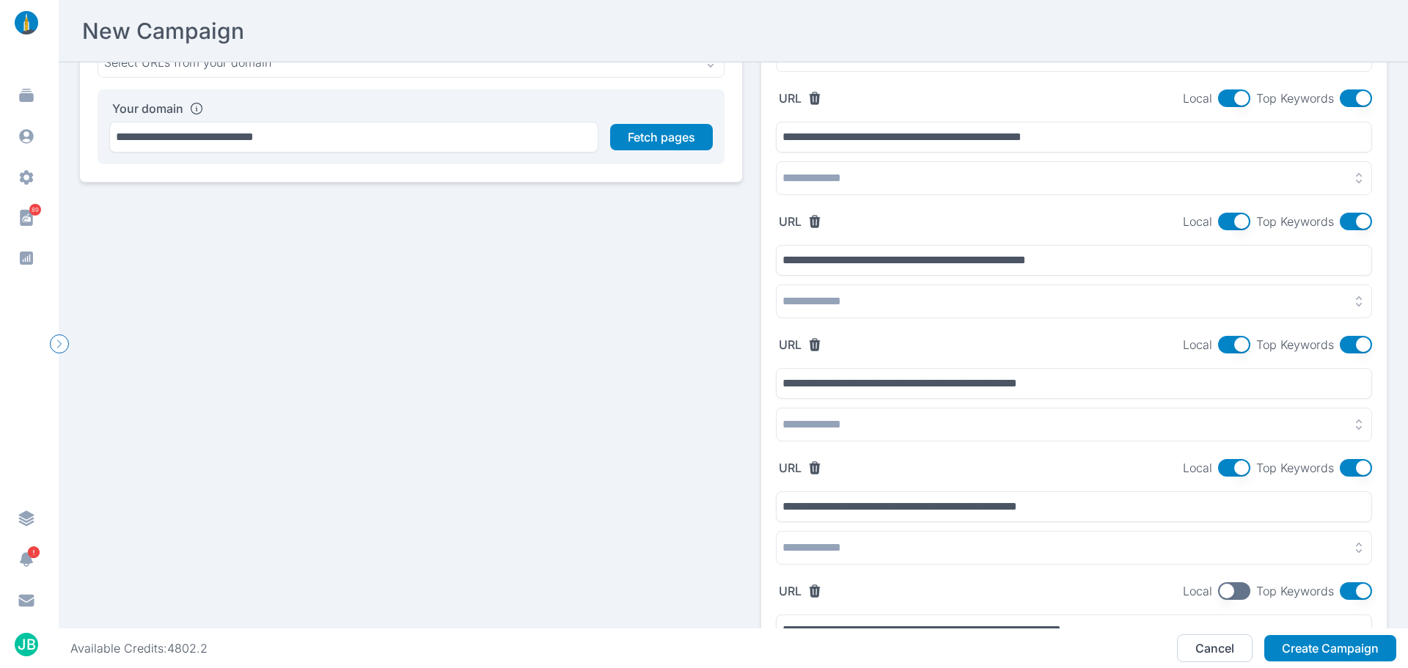
scroll to position [440, 0]
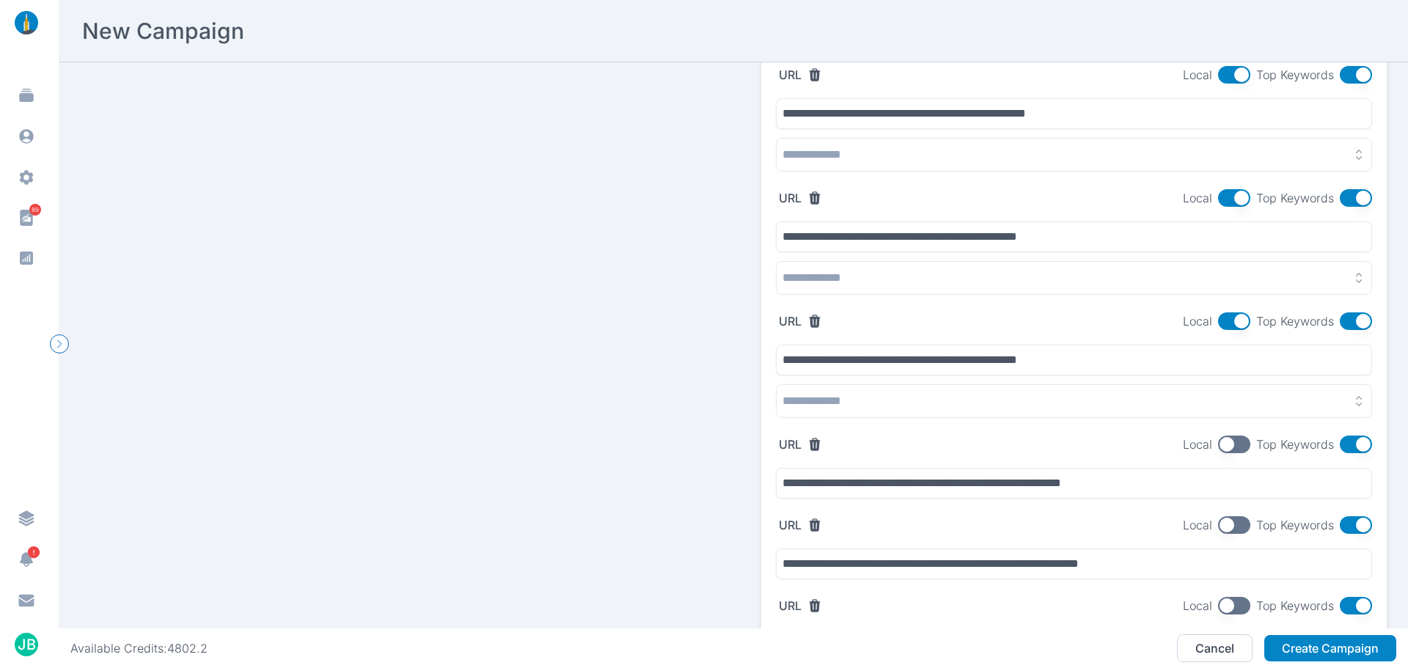
click at [1218, 439] on button "button" at bounding box center [1234, 445] width 32 height 18
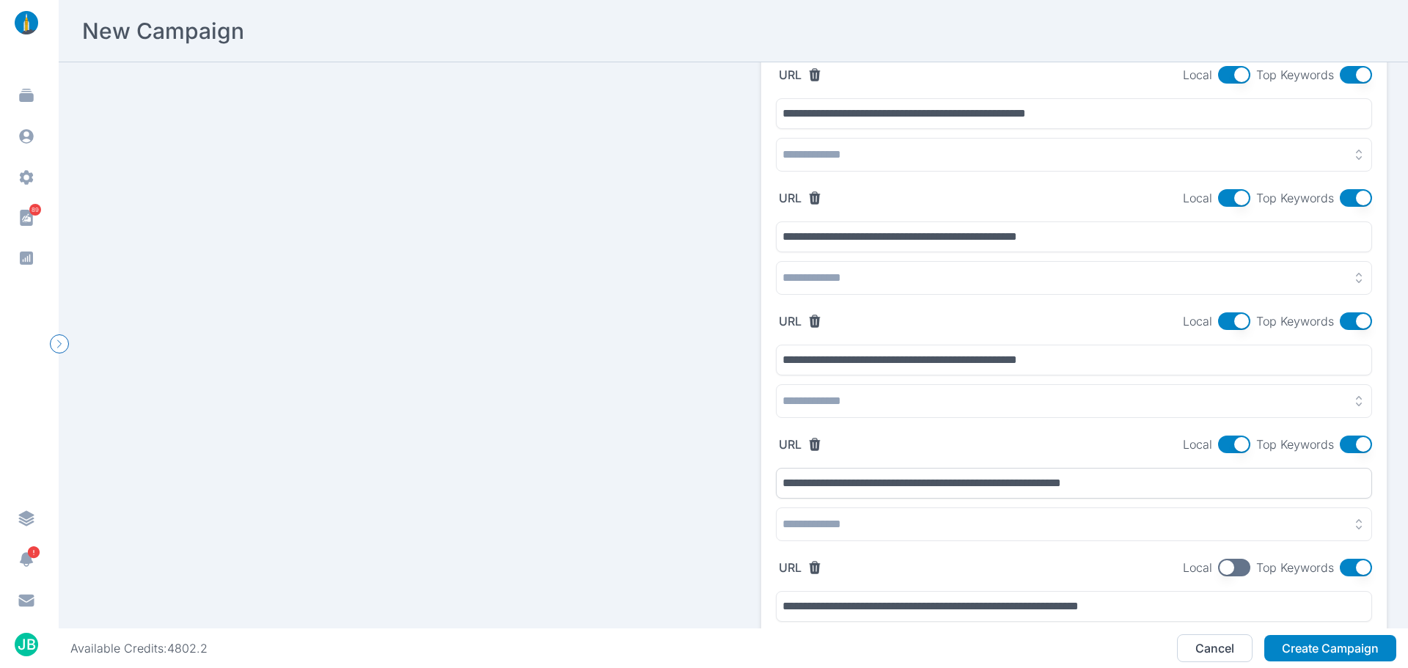
scroll to position [587, 0]
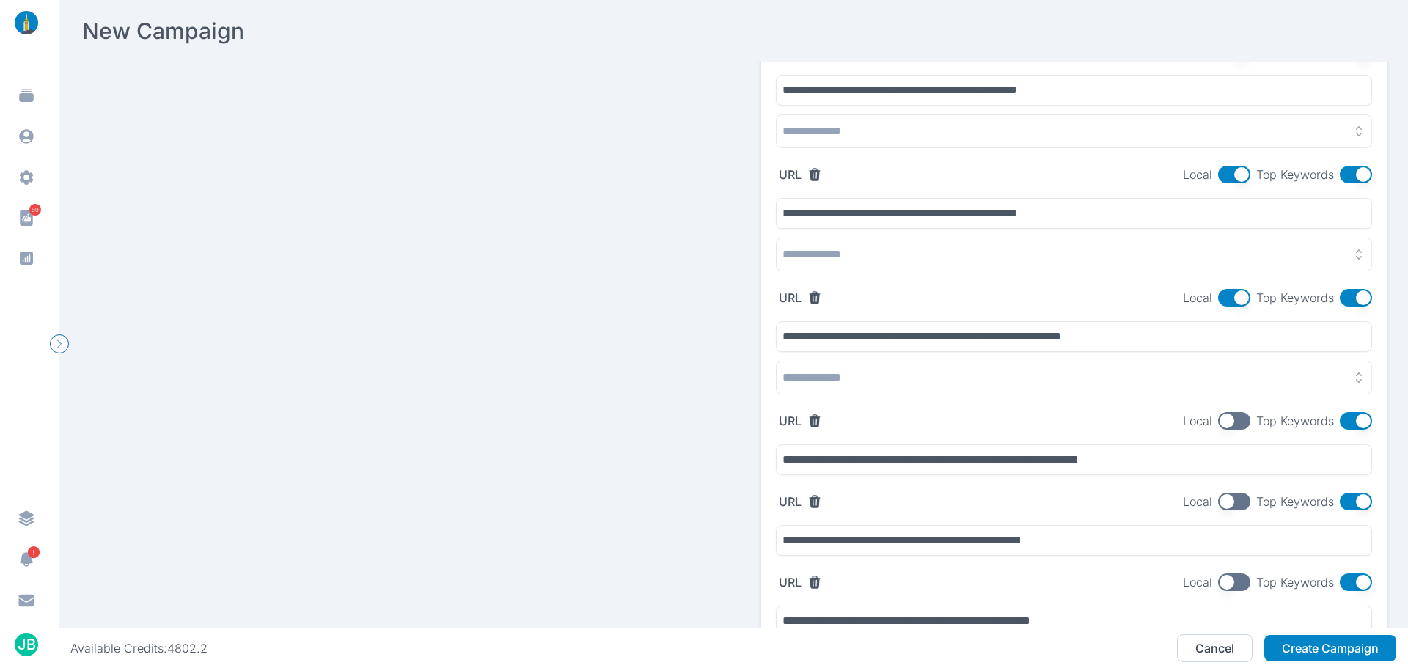
click at [1218, 415] on button "button" at bounding box center [1234, 421] width 32 height 18
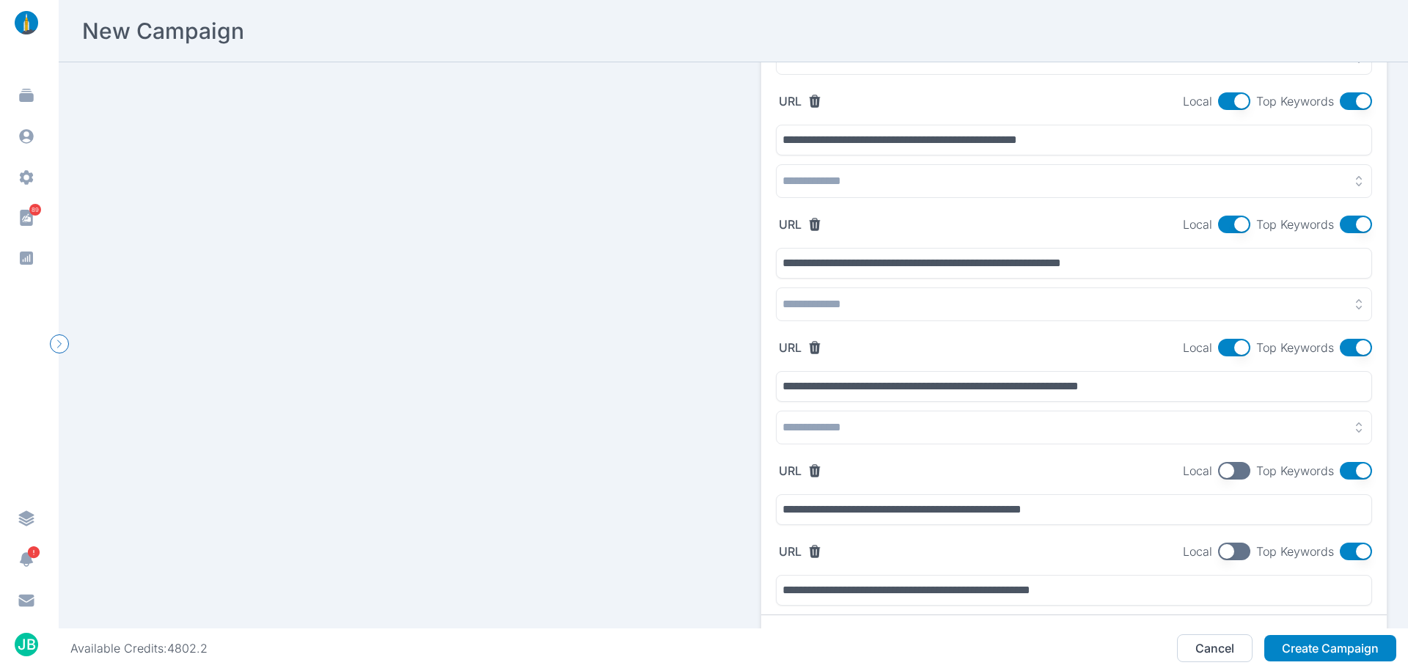
click at [1230, 473] on button "button" at bounding box center [1234, 471] width 32 height 18
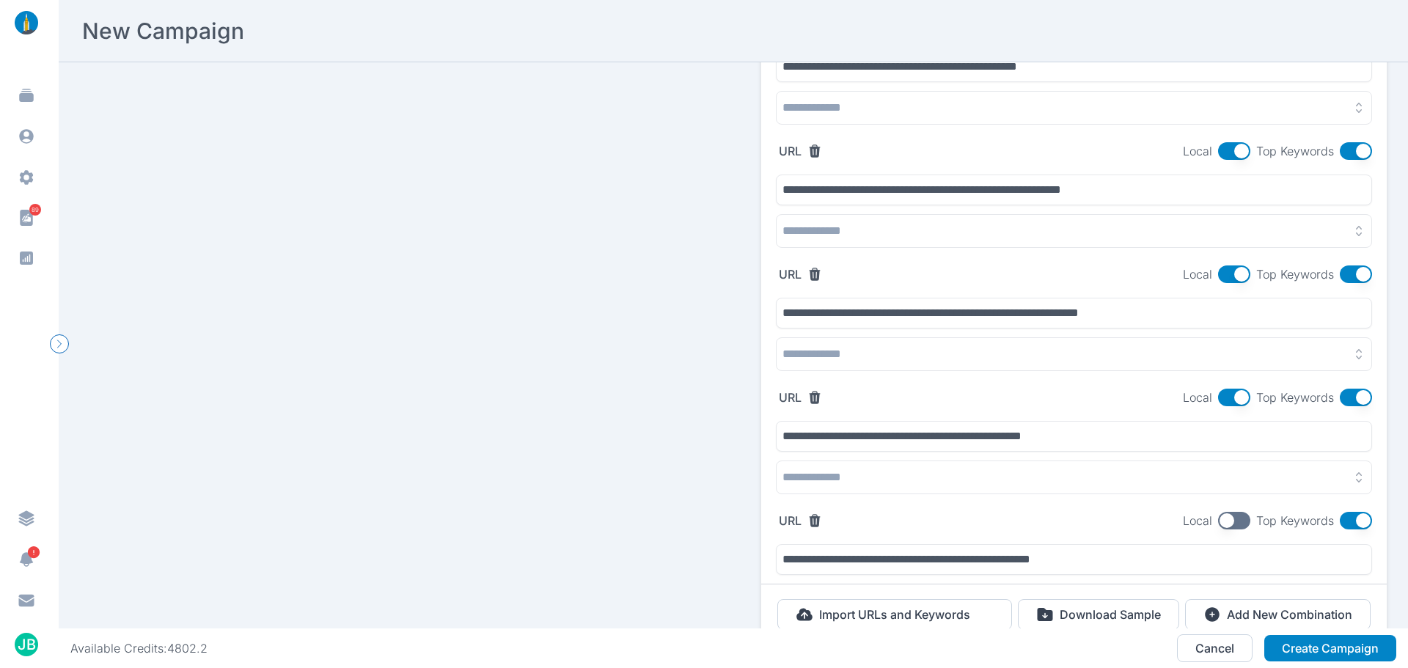
scroll to position [807, 0]
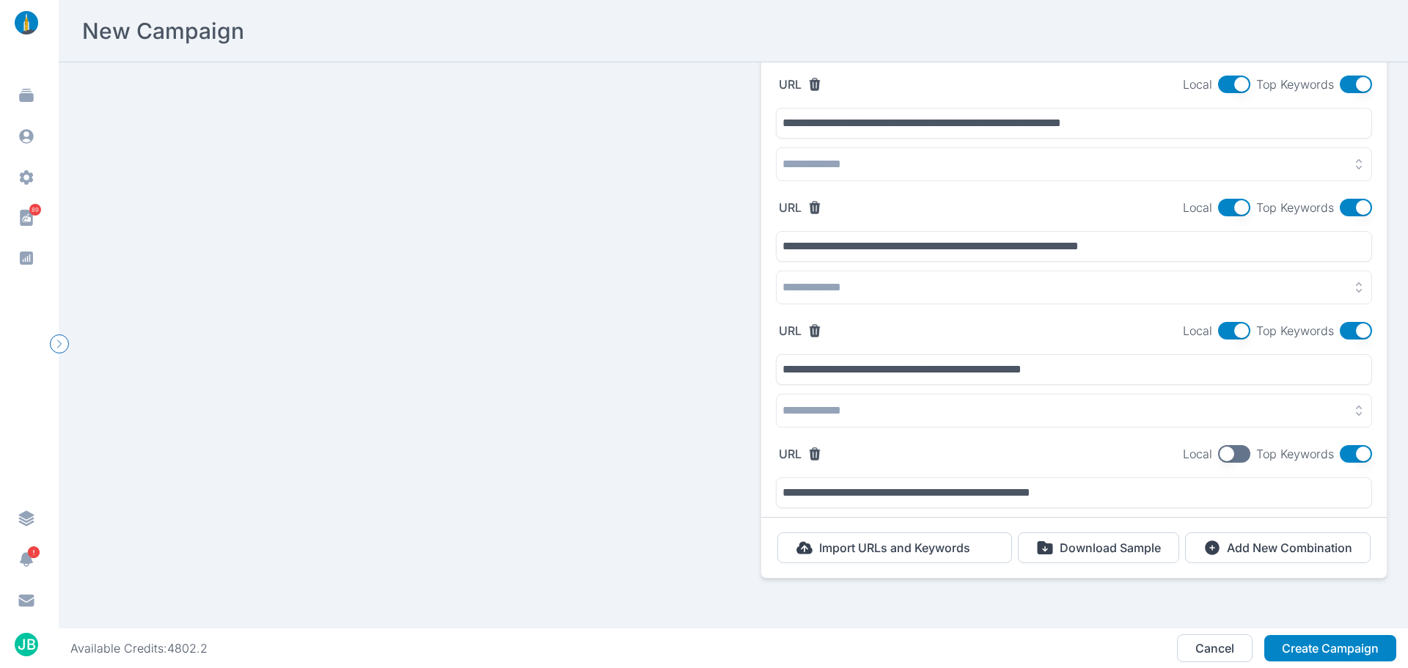
click at [1220, 448] on button "button" at bounding box center [1234, 454] width 32 height 18
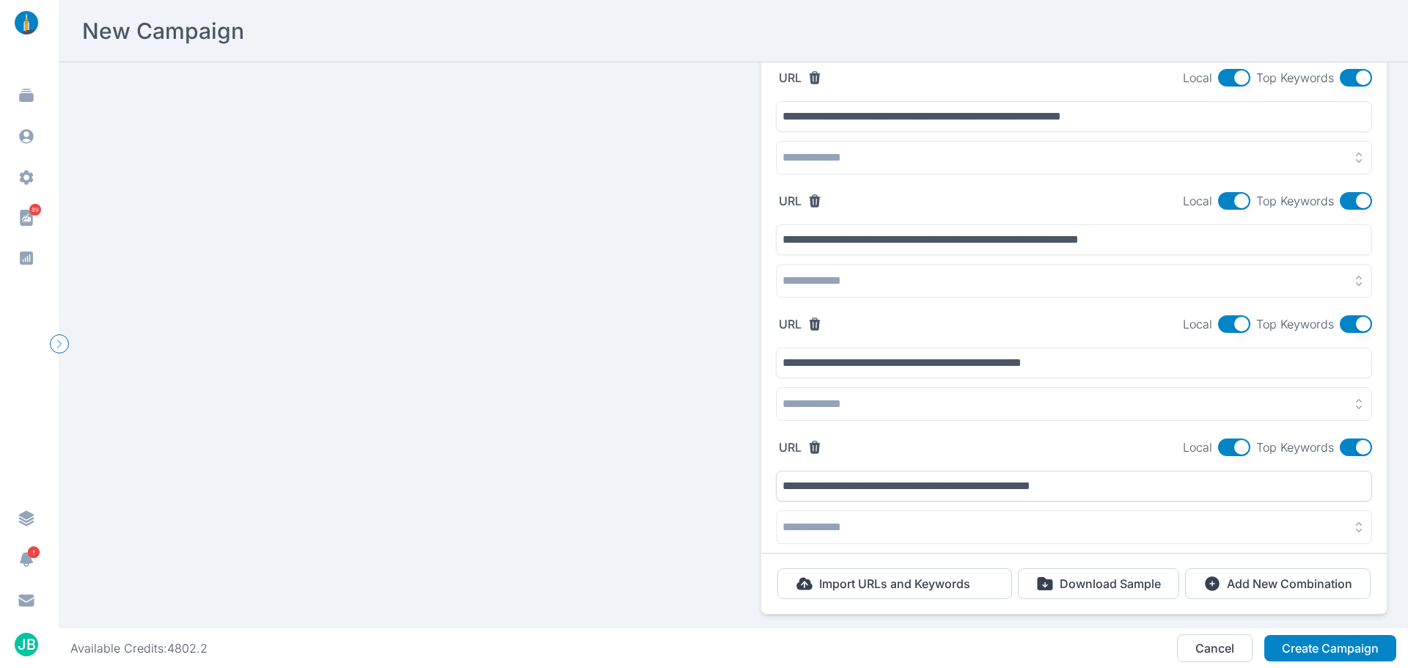
scroll to position [854, 0]
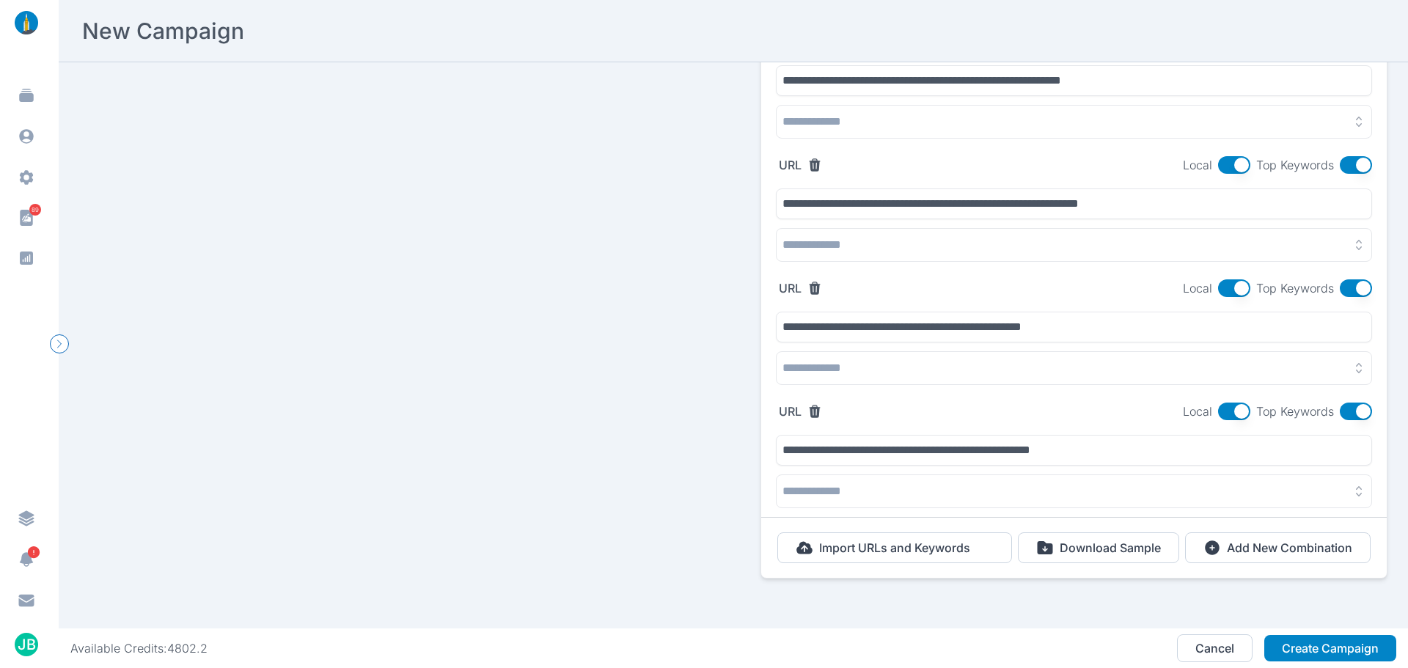
click at [850, 362] on button "button" at bounding box center [1074, 368] width 596 height 34
click at [1041, 562] on div "Import URLs and Keywords Download Sample Add New Combination" at bounding box center [1074, 548] width 626 height 60
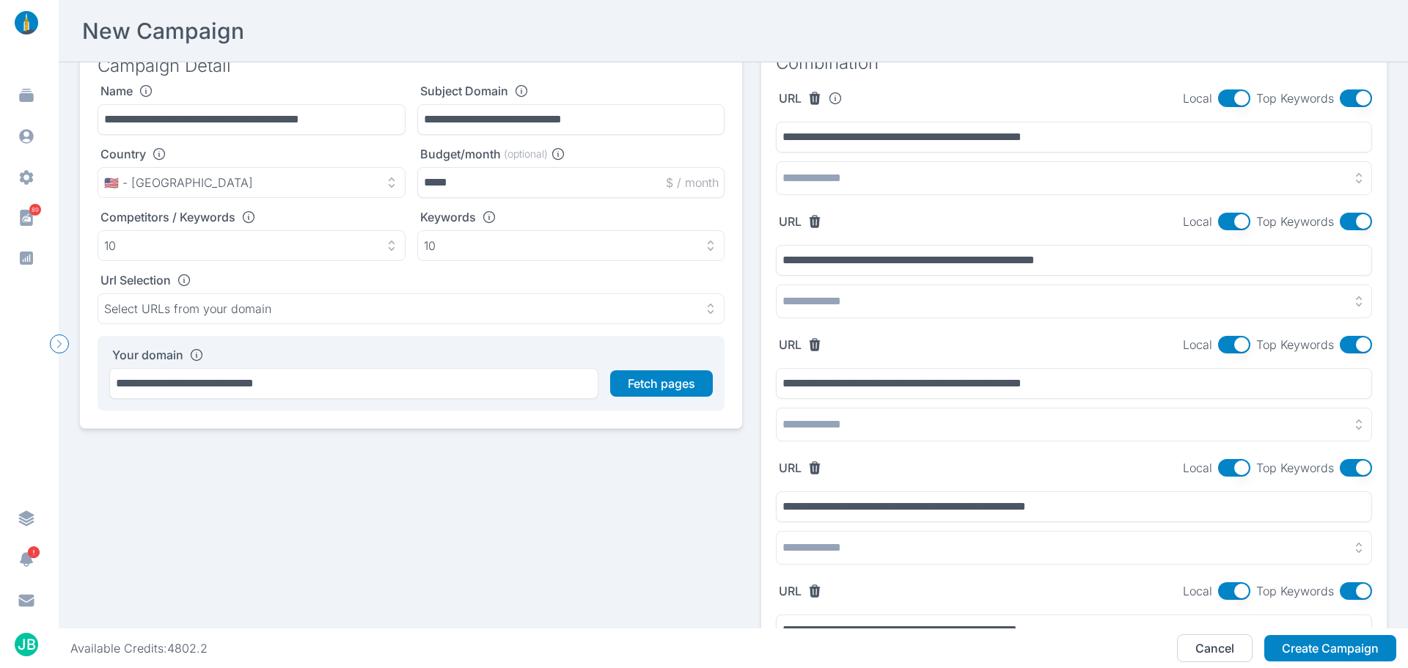
scroll to position [0, 0]
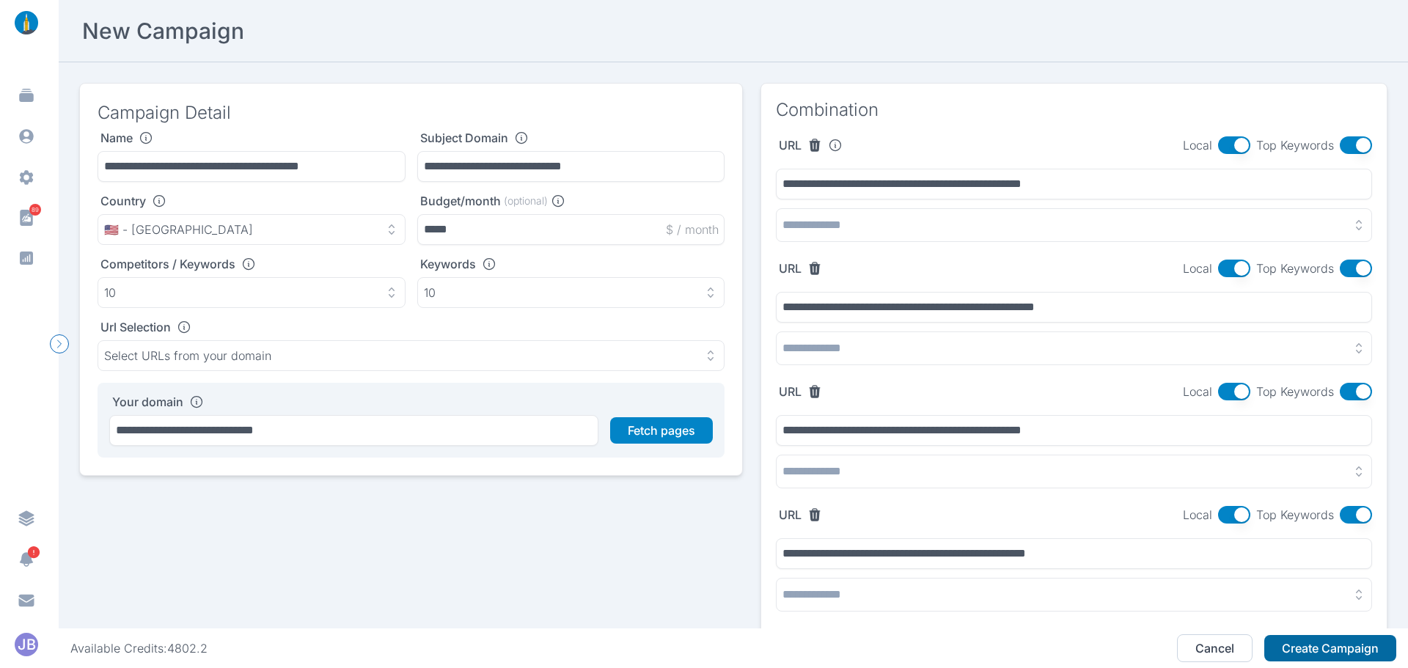
click at [1331, 651] on button "Create Campaign" at bounding box center [1330, 648] width 132 height 26
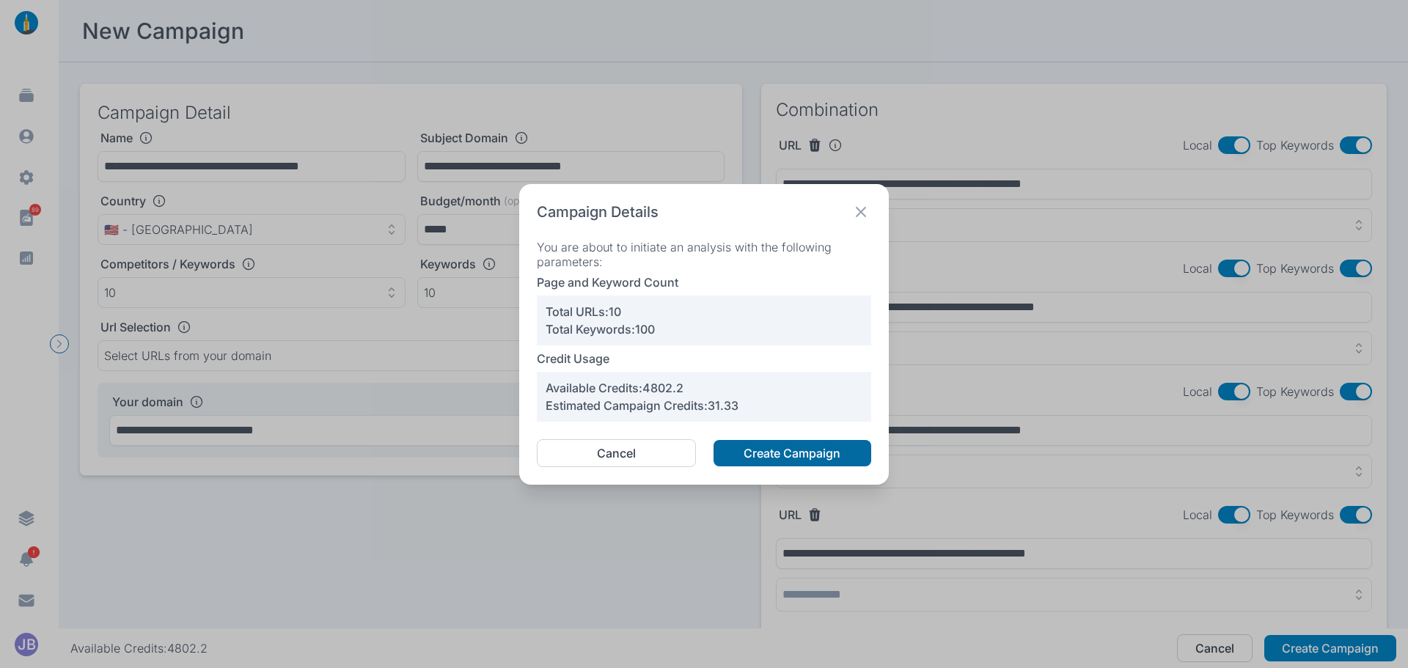
click at [810, 450] on button "Create Campaign" at bounding box center [793, 453] width 158 height 26
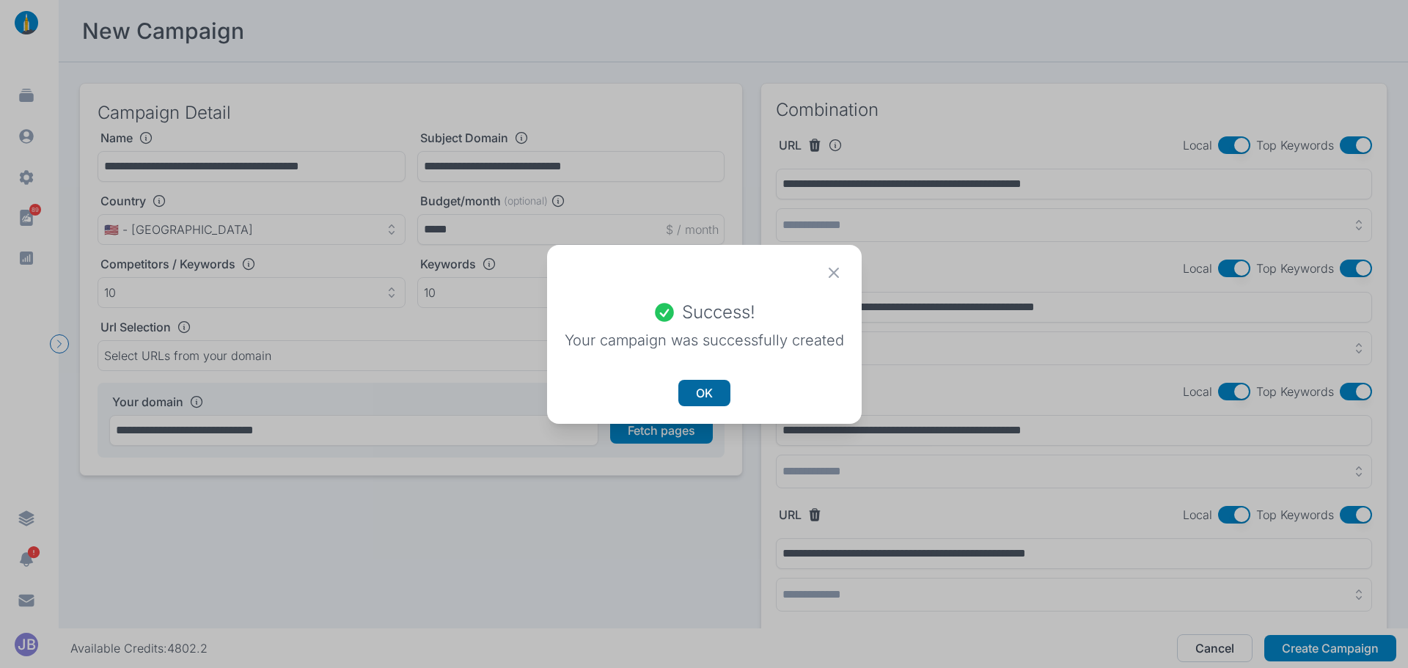
click at [687, 397] on button "OK" at bounding box center [704, 393] width 52 height 26
